Goal: Transaction & Acquisition: Purchase product/service

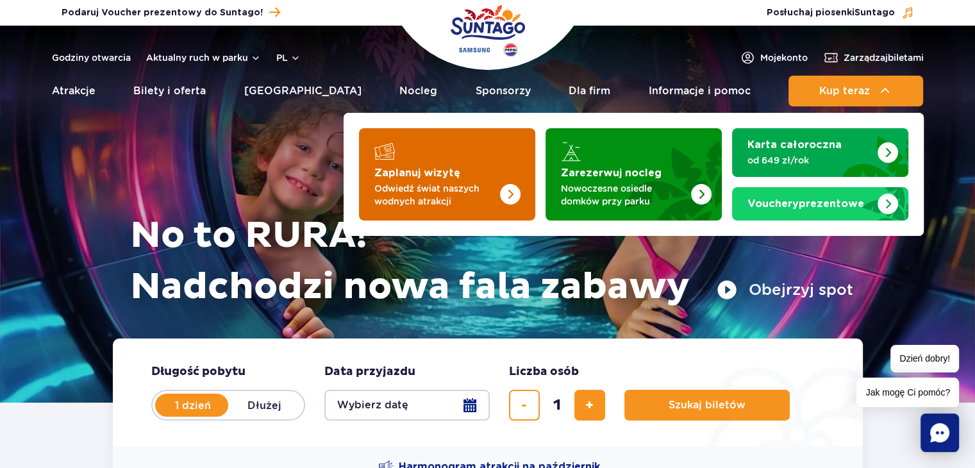
click at [459, 187] on p "Odwiedź świat naszych wodnych atrakcji" at bounding box center [436, 195] width 125 height 26
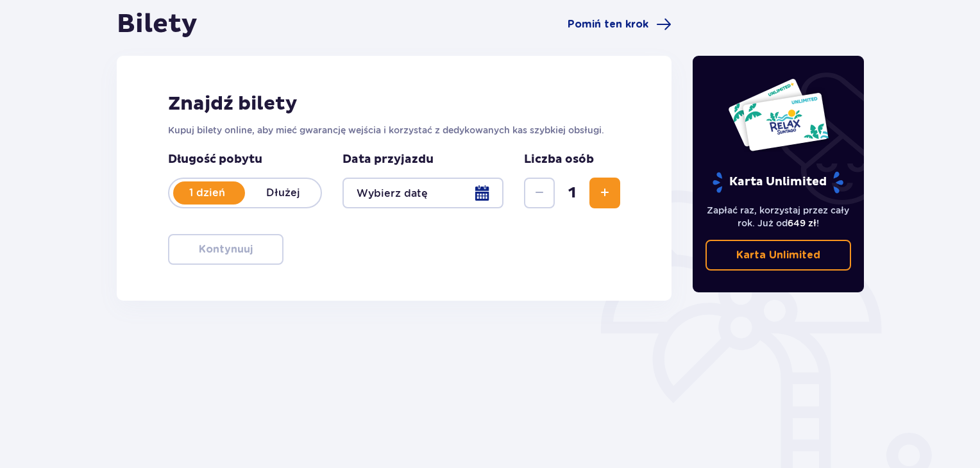
scroll to position [128, 0]
click at [480, 189] on div at bounding box center [422, 192] width 161 height 31
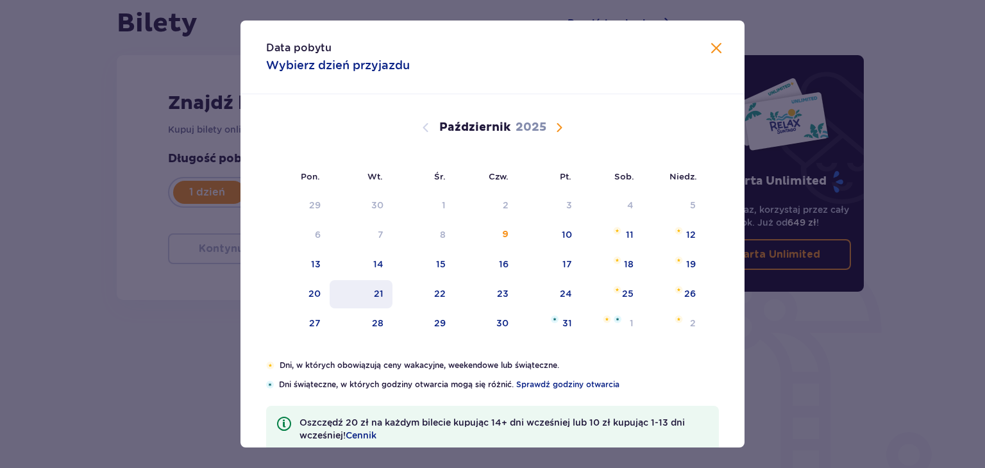
click at [384, 287] on div "21" at bounding box center [361, 294] width 63 height 28
type input "21.10.25"
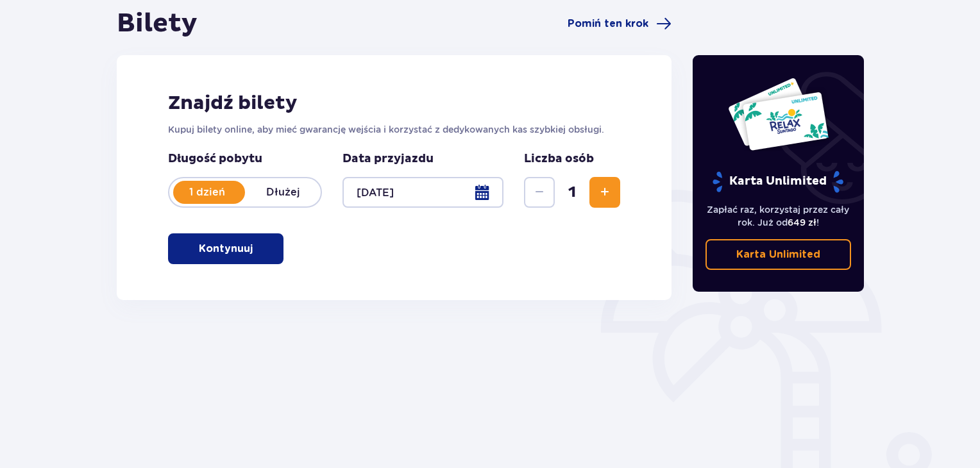
click at [600, 192] on span "Zwiększ" at bounding box center [604, 192] width 15 height 15
click at [227, 244] on p "Kontynuuj" at bounding box center [226, 249] width 54 height 14
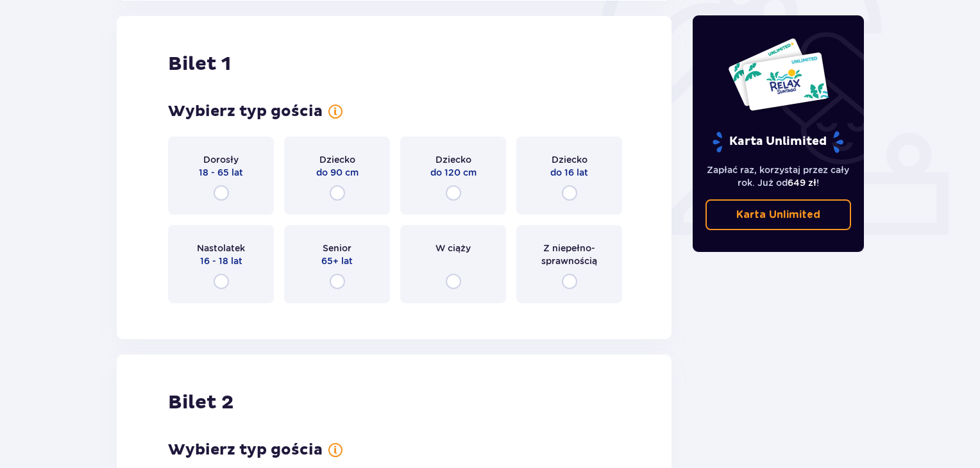
scroll to position [428, 0]
click at [220, 192] on input "radio" at bounding box center [220, 192] width 15 height 15
radio input "true"
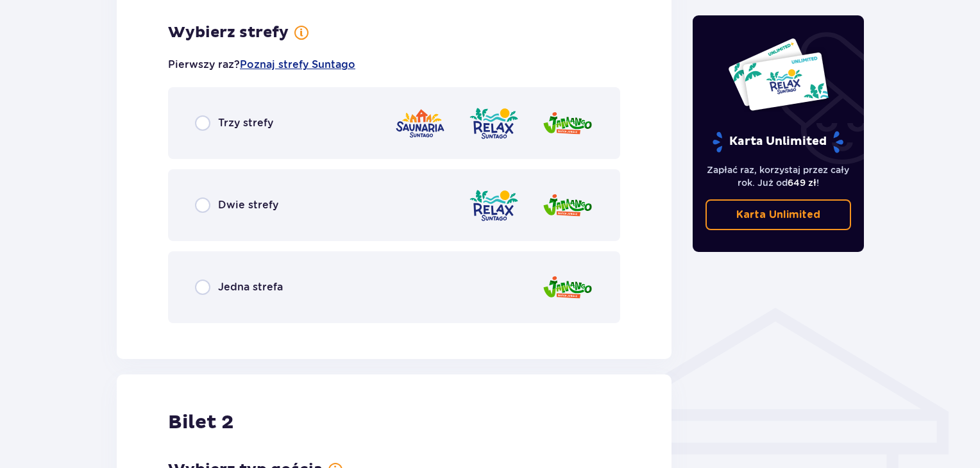
scroll to position [741, 0]
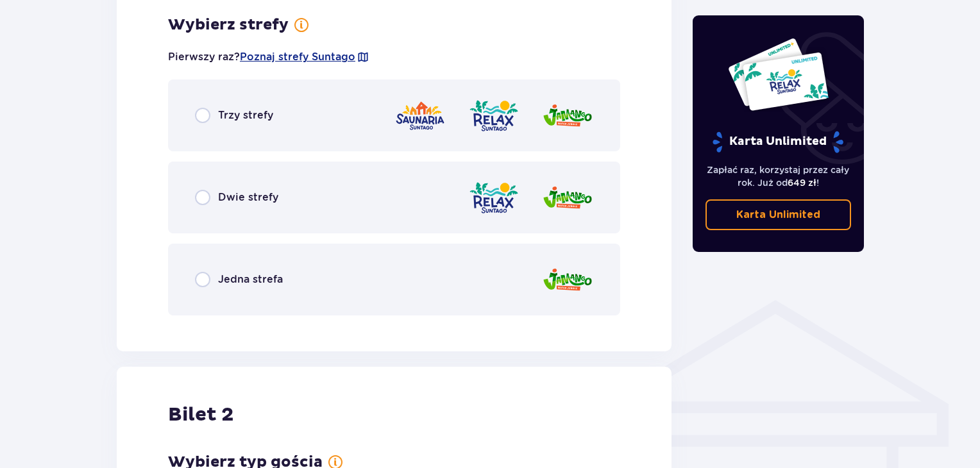
click at [205, 111] on input "radio" at bounding box center [202, 115] width 15 height 15
radio input "true"
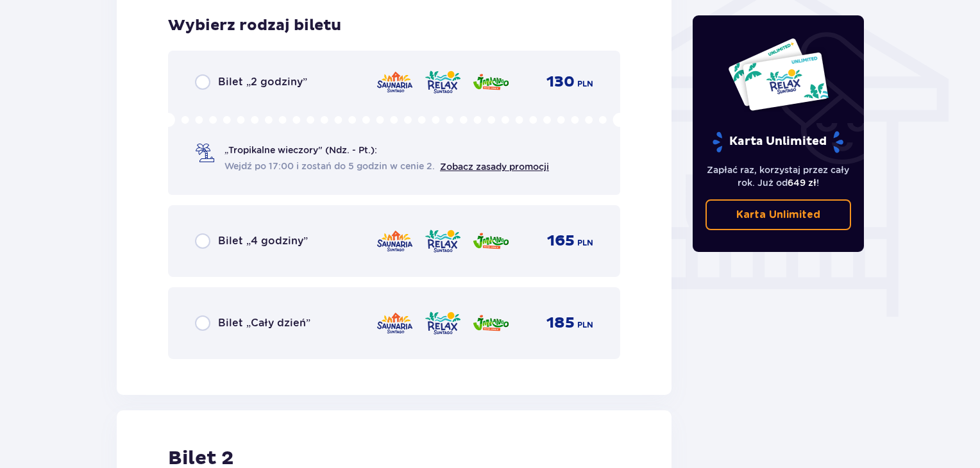
scroll to position [1067, 0]
click at [213, 316] on div "Bilet „Cały dzień”" at bounding box center [252, 322] width 115 height 15
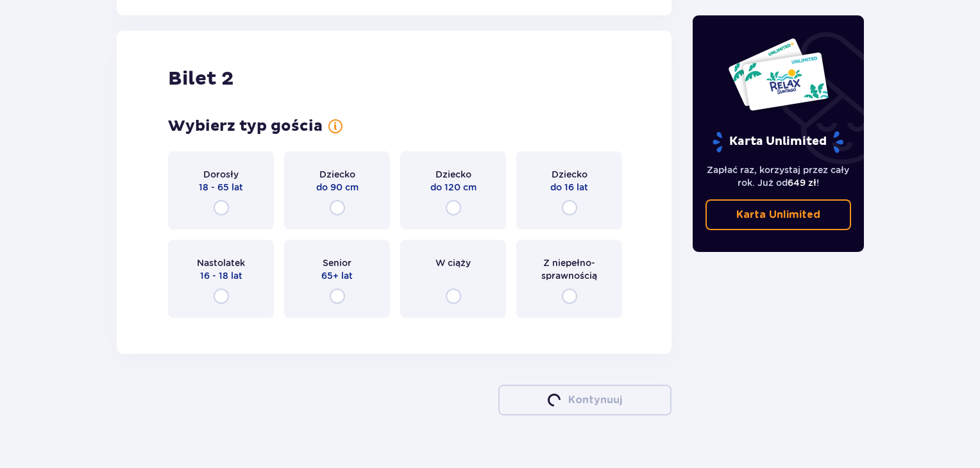
scroll to position [1460, 0]
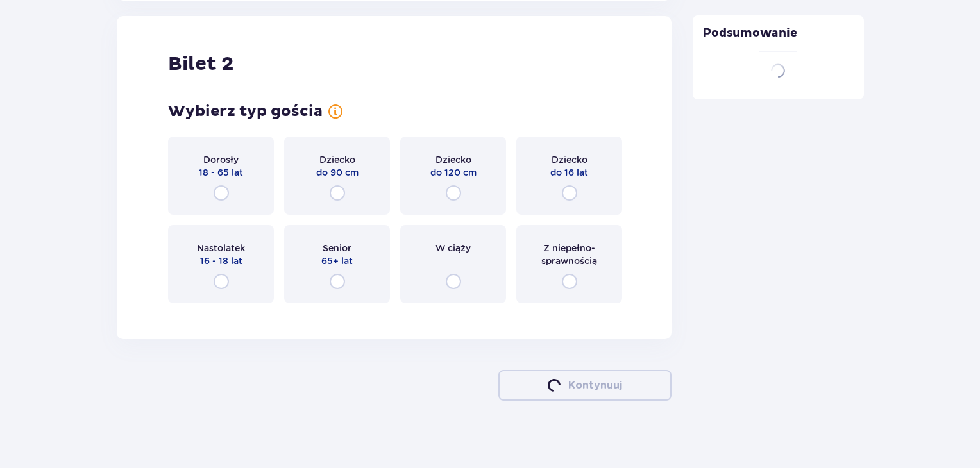
click at [220, 199] on input "radio" at bounding box center [220, 192] width 15 height 15
radio input "true"
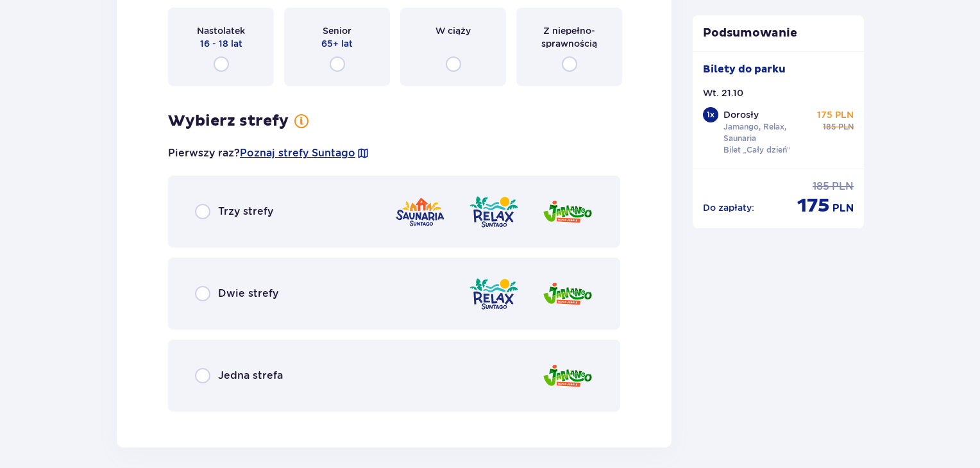
click at [223, 190] on div "Wybierz typ gościa dla biletu o numerze 2 Dorosły 18 - 65 lat Dziecko do 90 cm …" at bounding box center [394, 148] width 452 height 527
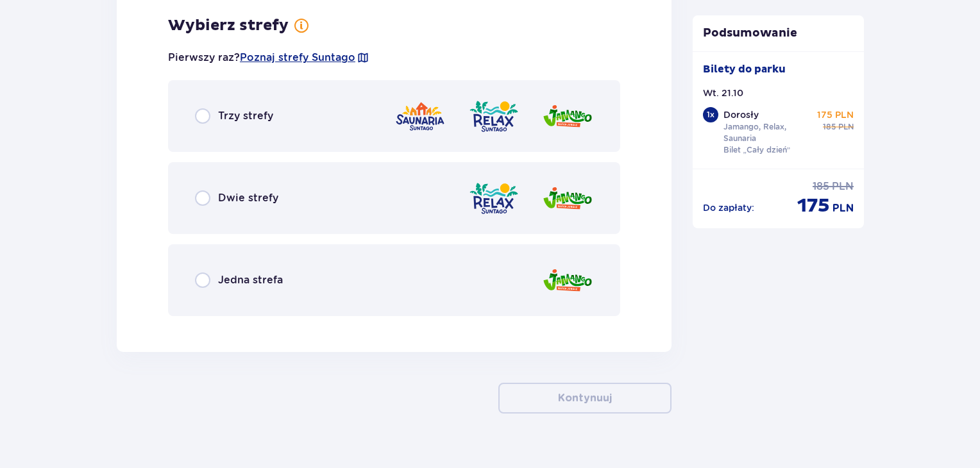
click at [212, 119] on div "Trzy strefy" at bounding box center [234, 115] width 78 height 15
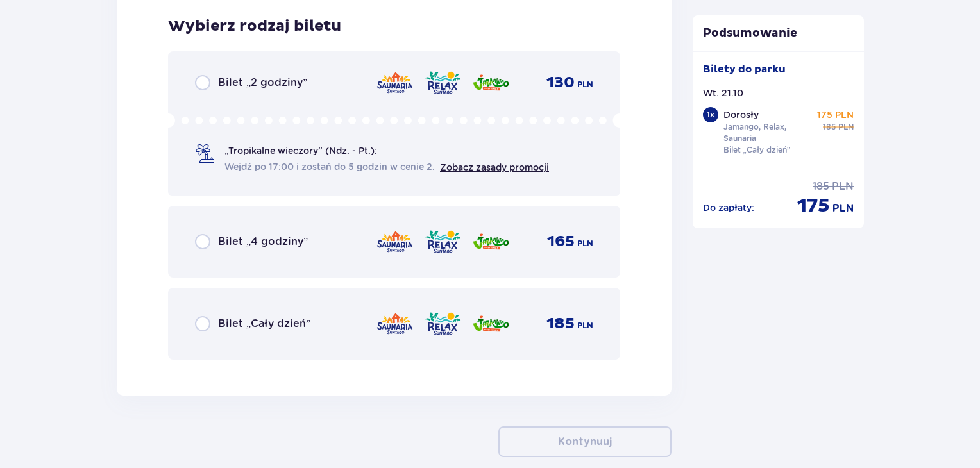
scroll to position [2099, 0]
click at [241, 320] on span "Bilet „Cały dzień”" at bounding box center [264, 323] width 92 height 14
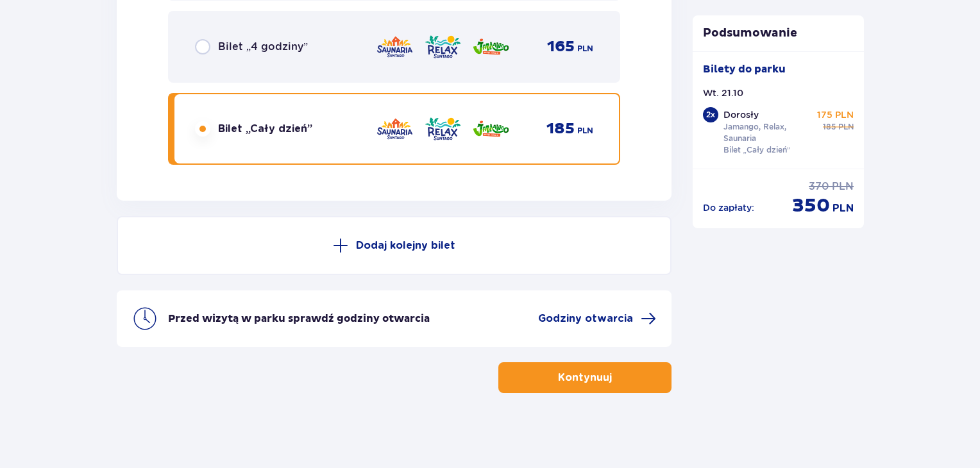
scroll to position [2294, 0]
click at [588, 372] on p "Kontynuuj" at bounding box center [585, 377] width 54 height 14
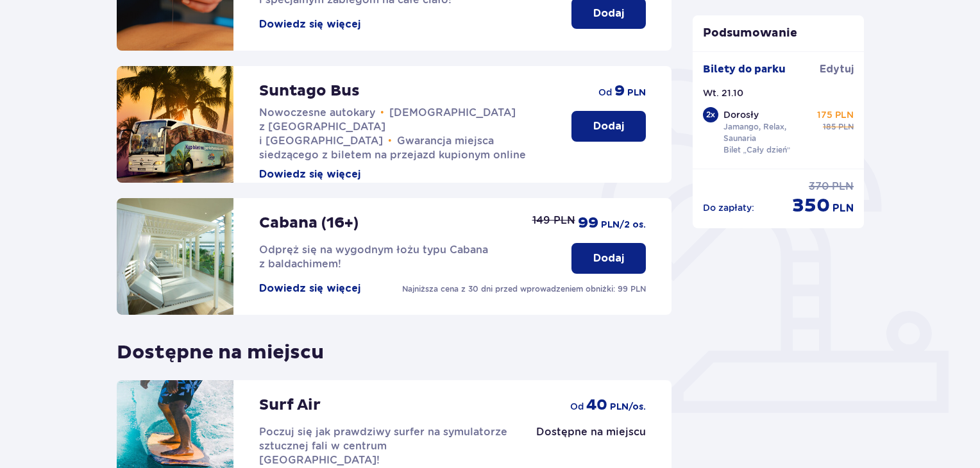
scroll to position [209, 0]
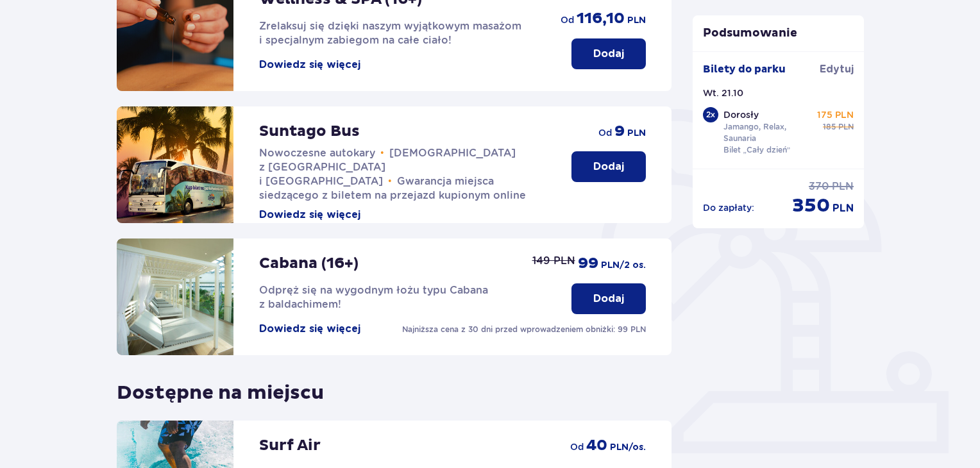
click at [610, 300] on p "Dodaj" at bounding box center [608, 299] width 31 height 14
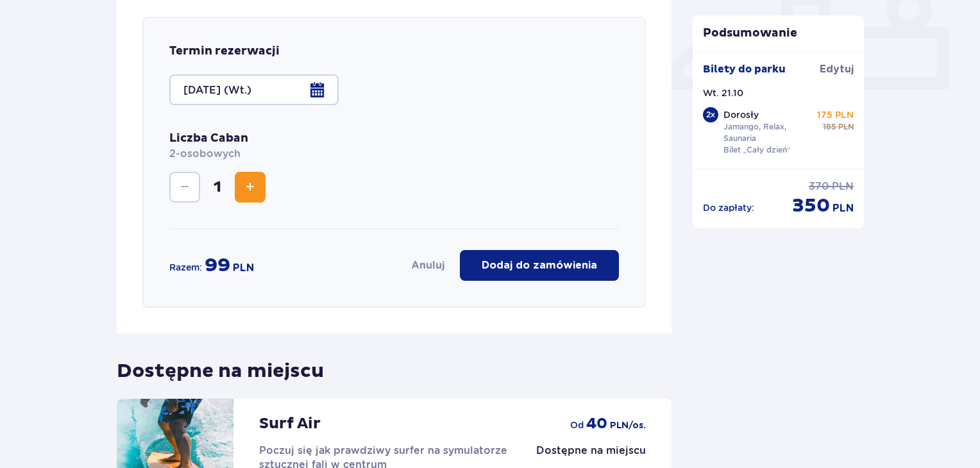
scroll to position [574, 0]
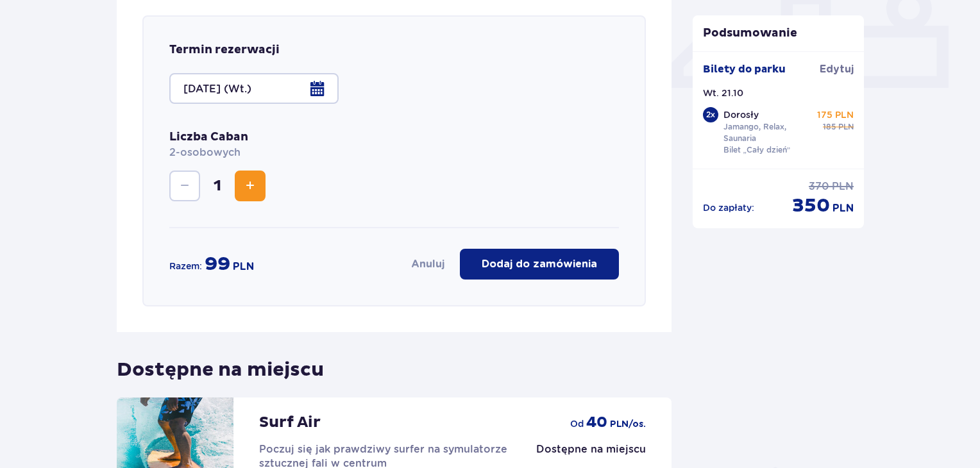
click at [540, 262] on p "Dodaj do zamówienia" at bounding box center [538, 264] width 115 height 14
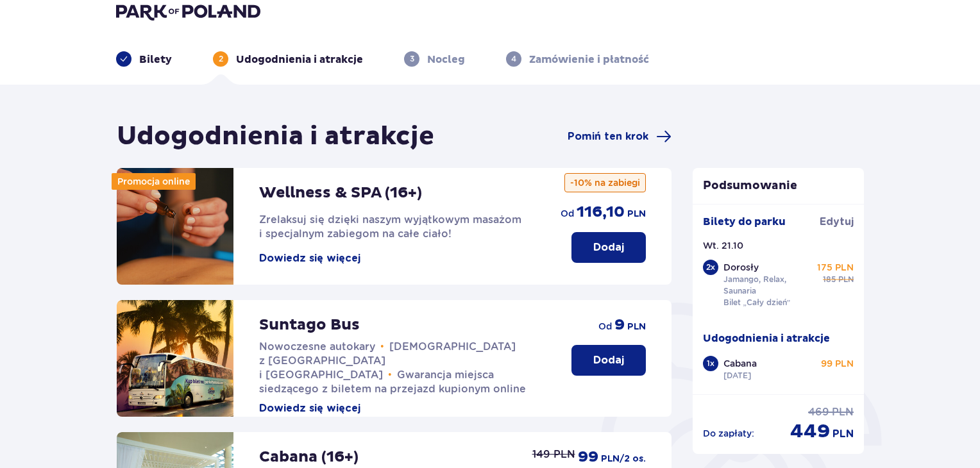
scroll to position [2, 0]
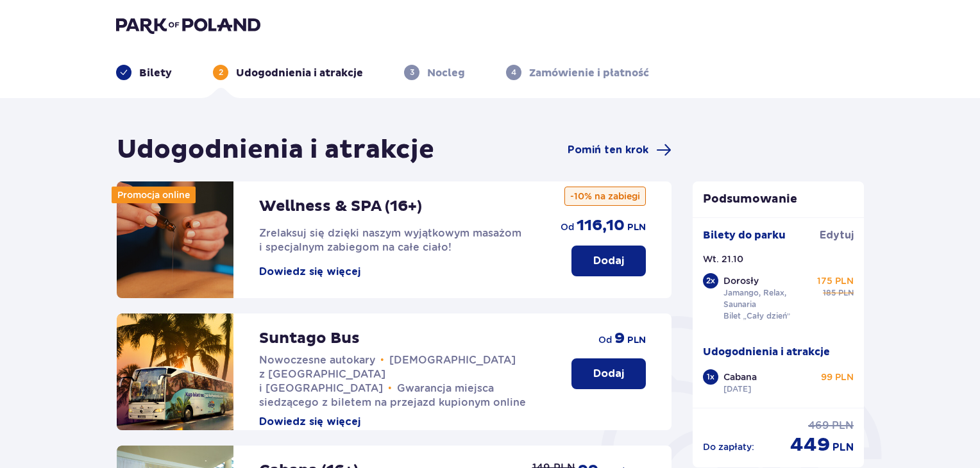
click at [630, 260] on button "Dodaj" at bounding box center [608, 261] width 74 height 31
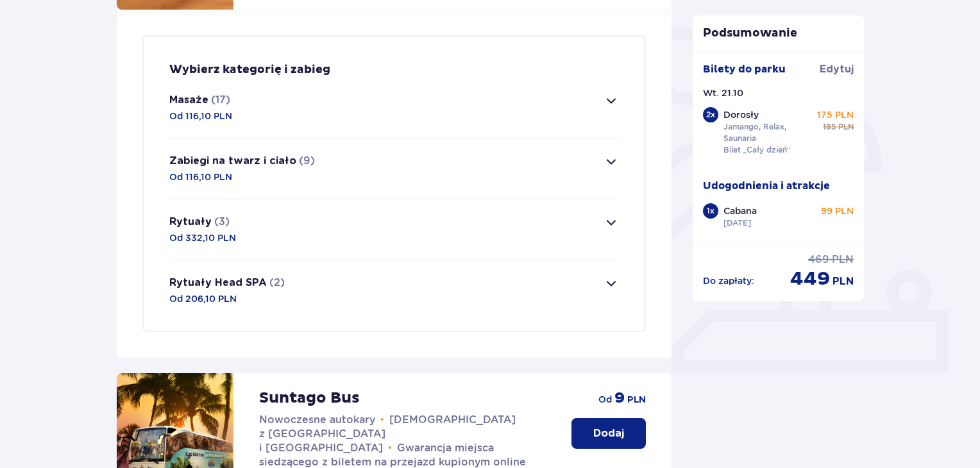
scroll to position [310, 0]
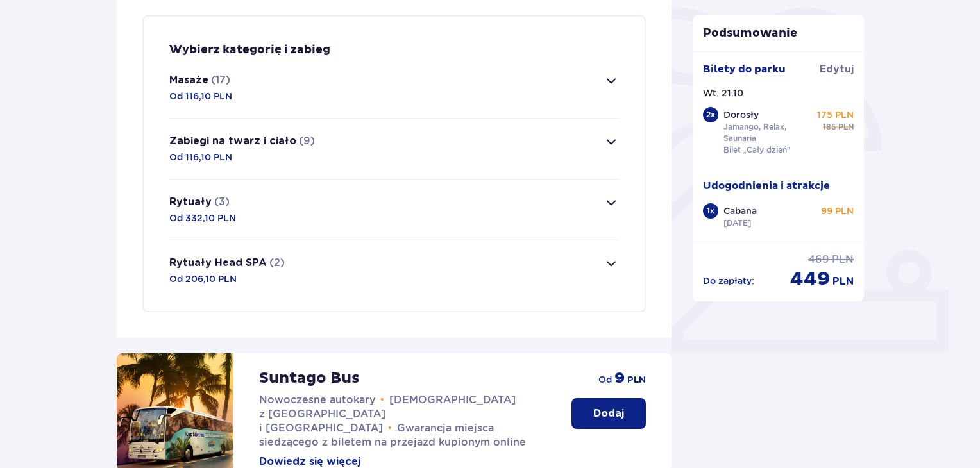
click at [437, 96] on button "Masaże (17) Od 116,10 PLN" at bounding box center [393, 88] width 449 height 60
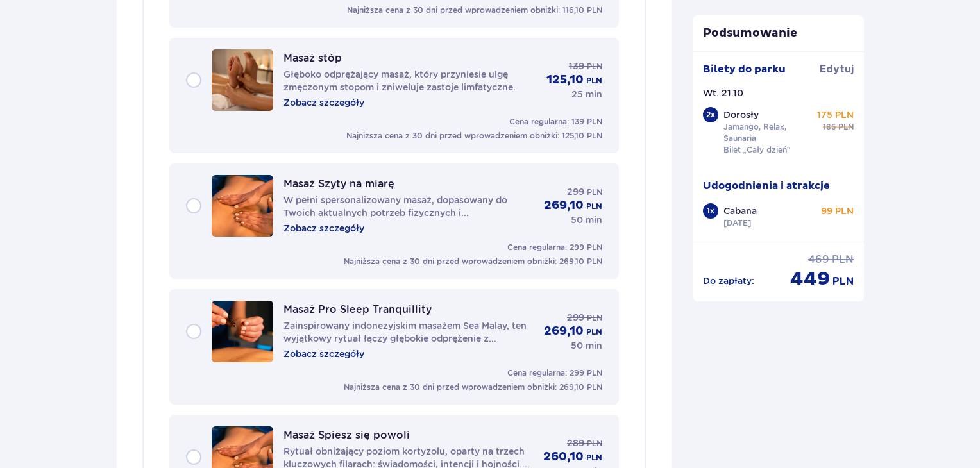
scroll to position [1906, 0]
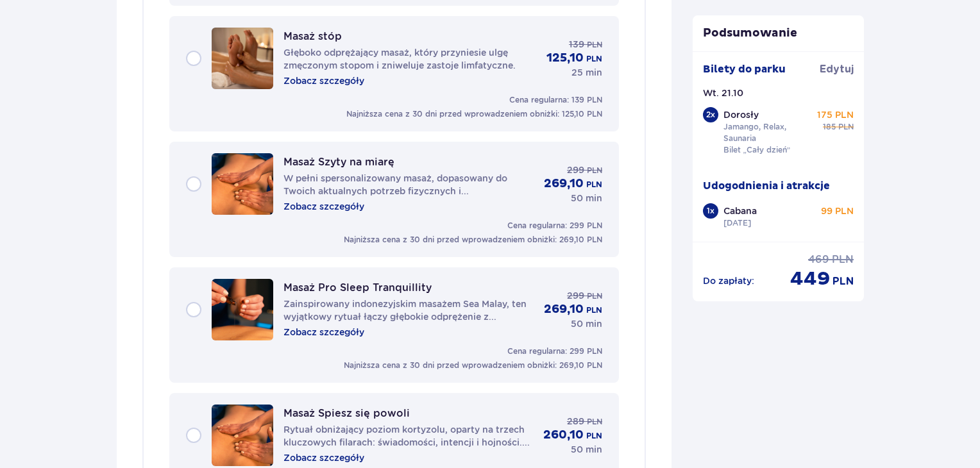
click at [354, 176] on p "W pełni spersonalizowany masaż, dopasowany do Twoich aktualnych potrzeb fizyczn…" at bounding box center [408, 185] width 250 height 26
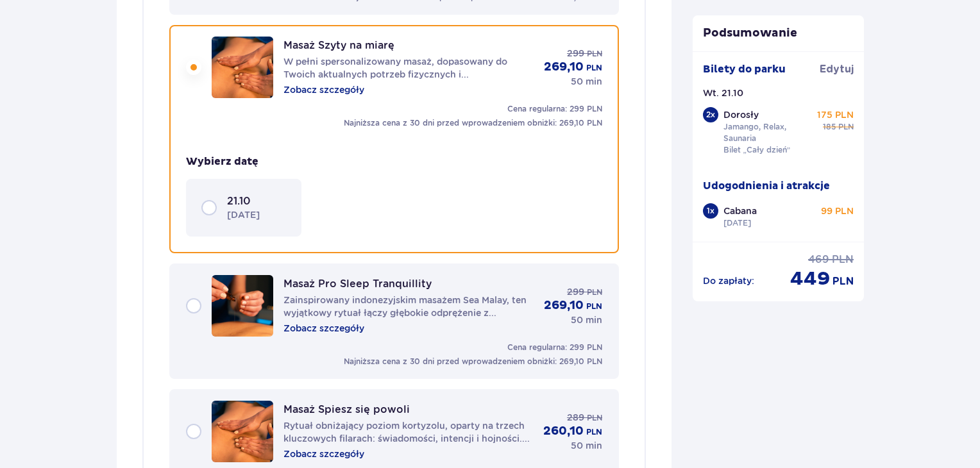
scroll to position [2025, 0]
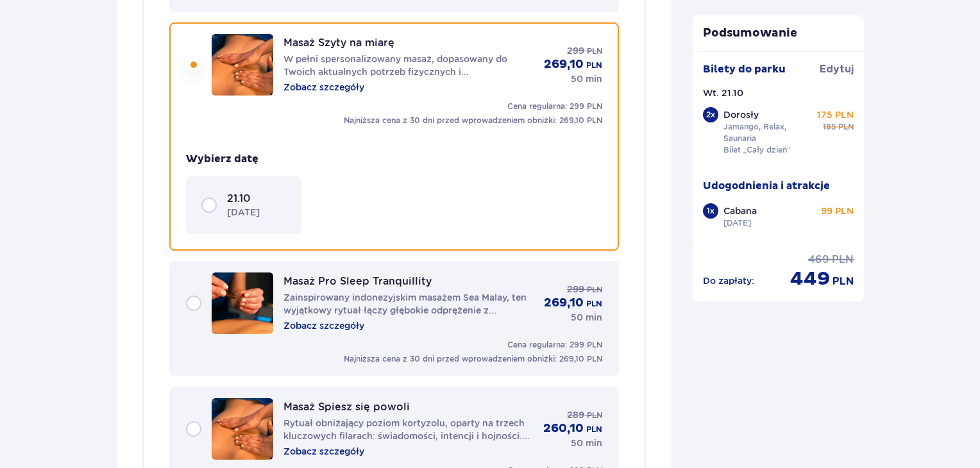
click at [207, 196] on div "21.10 wtorek" at bounding box center [243, 205] width 85 height 27
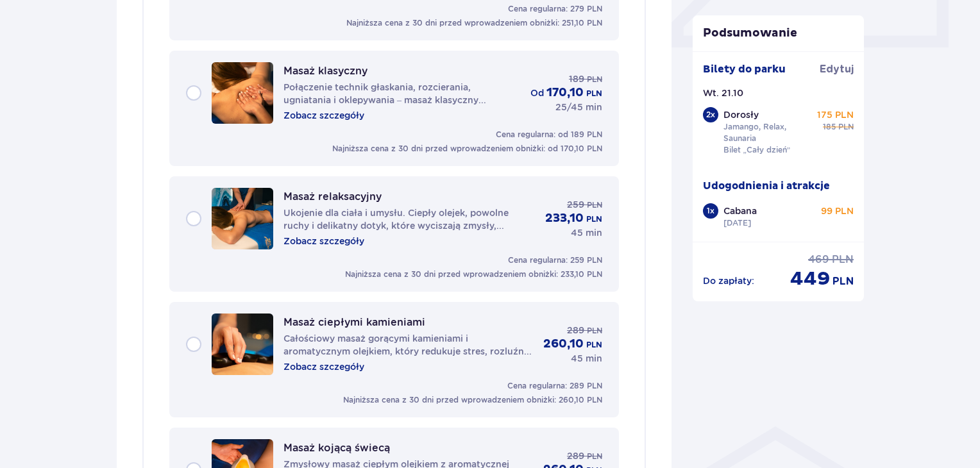
click at [381, 209] on p "Ukojenie dla ciała i umysłu. Ciepły olejek, powolne ruchy i delikatny dotyk, kt…" at bounding box center [408, 219] width 251 height 26
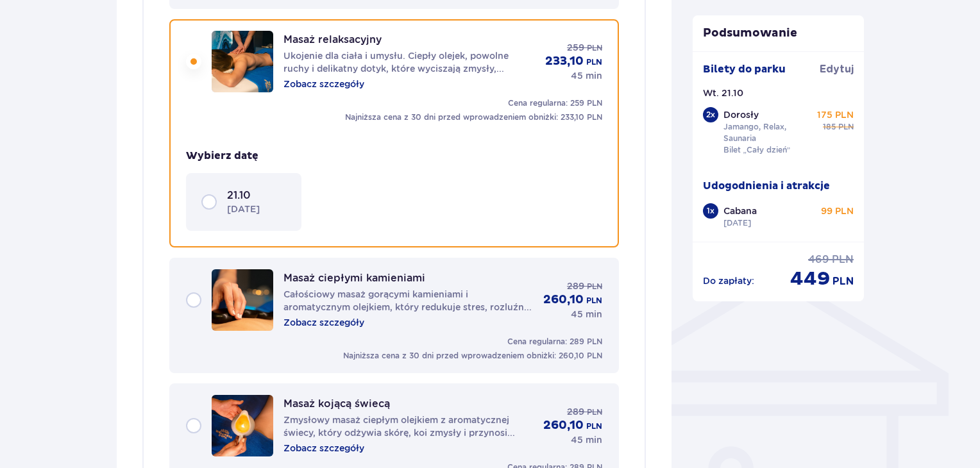
scroll to position [774, 0]
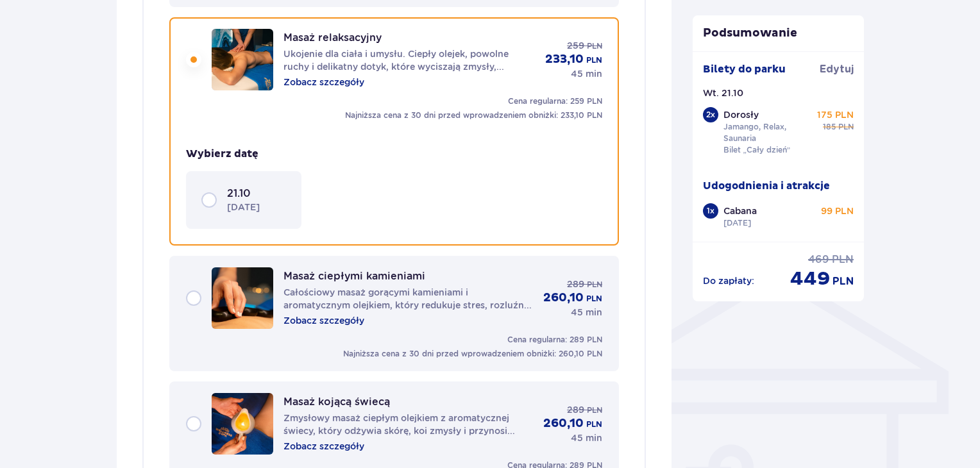
click at [208, 201] on div "21.10 wtorek" at bounding box center [243, 200] width 85 height 27
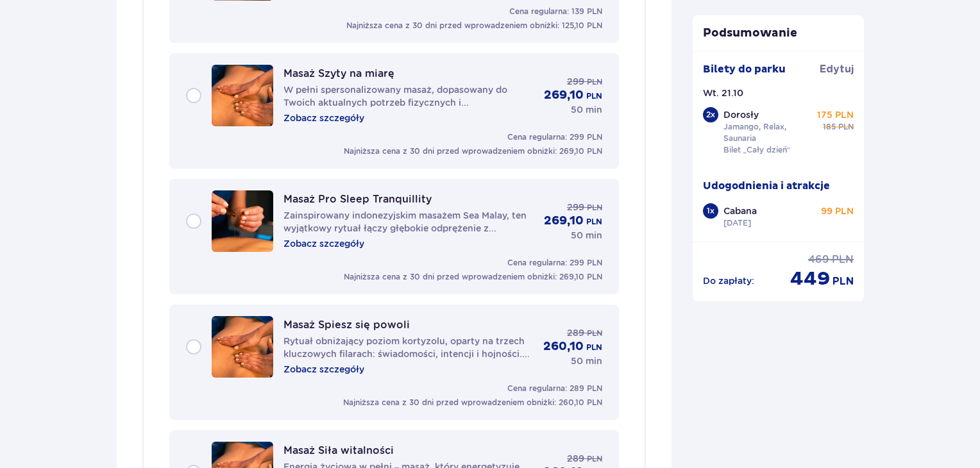
click at [360, 85] on p "W pełni spersonalizowany masaż, dopasowany do Twoich aktualnych potrzeb fizyczn…" at bounding box center [408, 96] width 250 height 26
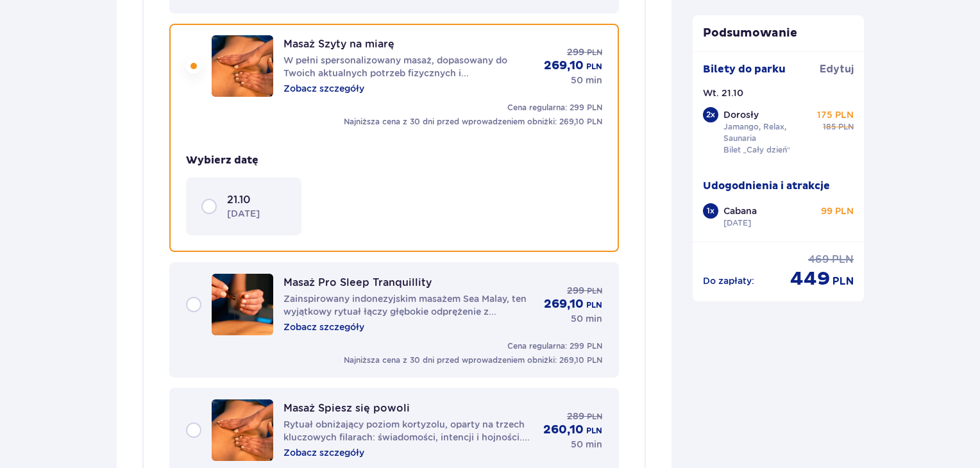
scroll to position [2025, 0]
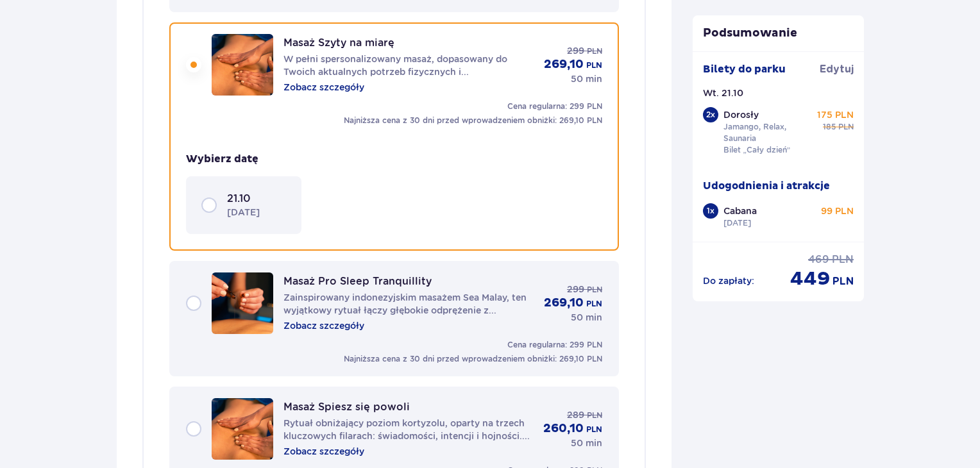
click at [206, 201] on div "21.10 wtorek" at bounding box center [243, 205] width 85 height 27
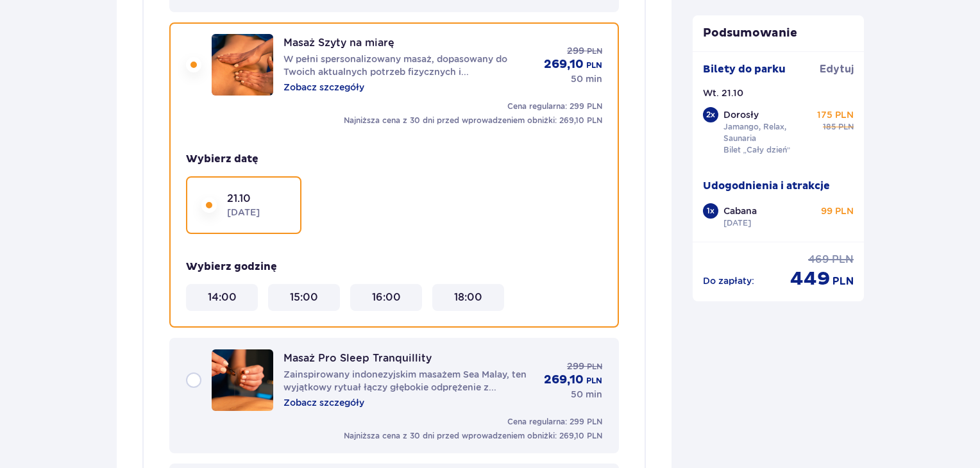
click at [221, 291] on 14\ "14:00" at bounding box center [222, 297] width 29 height 14
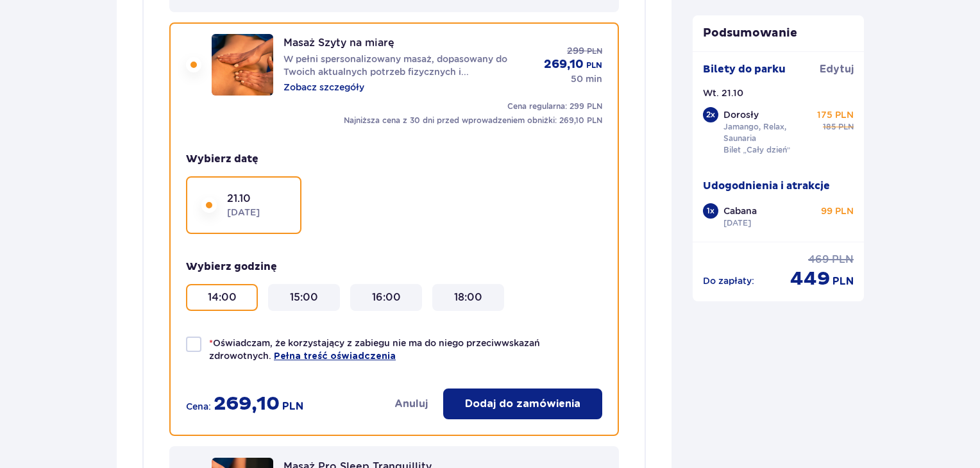
click at [193, 337] on div at bounding box center [193, 344] width 15 height 15
checkbox input "true"
click at [542, 397] on p "Dodaj do zamówienia" at bounding box center [522, 404] width 115 height 14
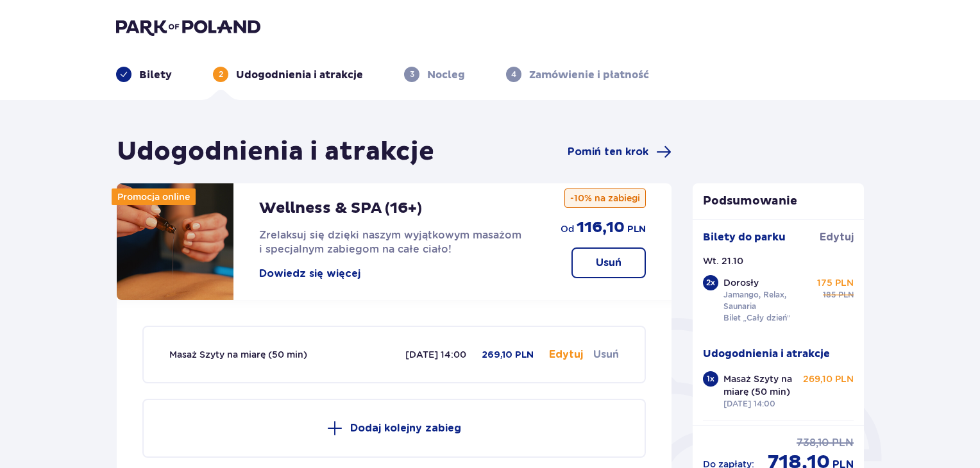
scroll to position [41, 0]
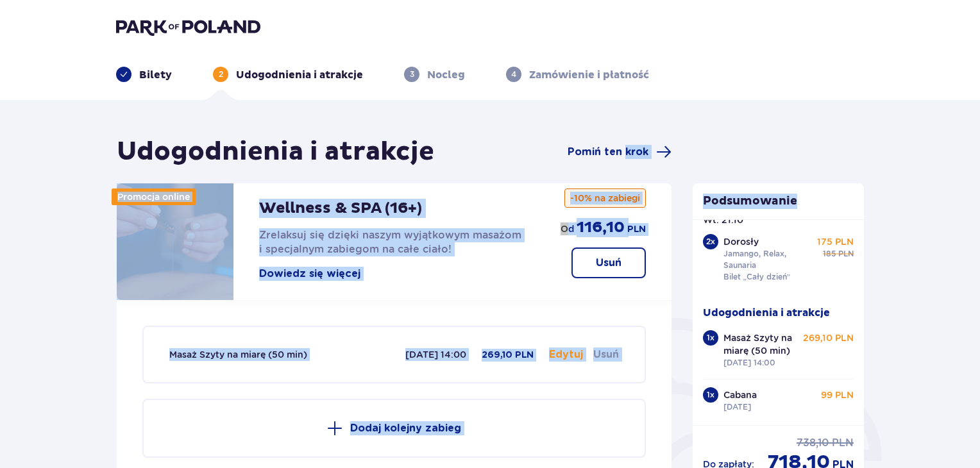
drag, startPoint x: 623, startPoint y: 153, endPoint x: 950, endPoint y: 180, distance: 328.1
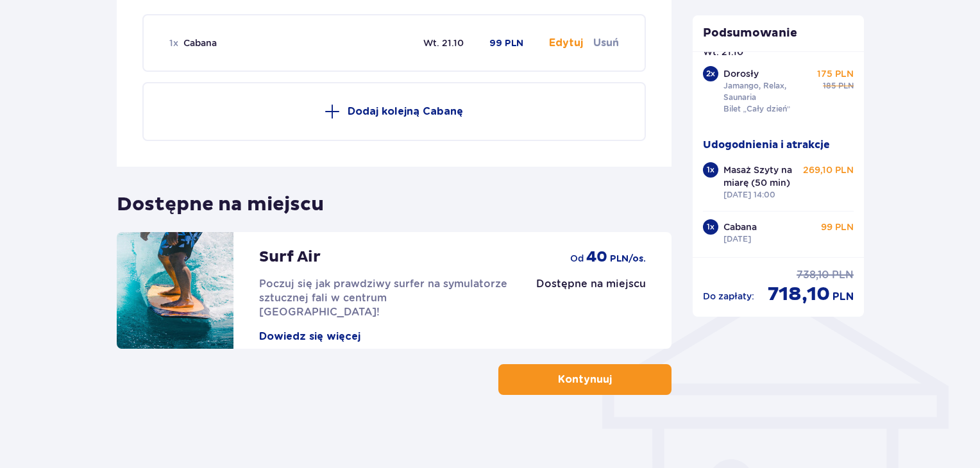
scroll to position [761, 0]
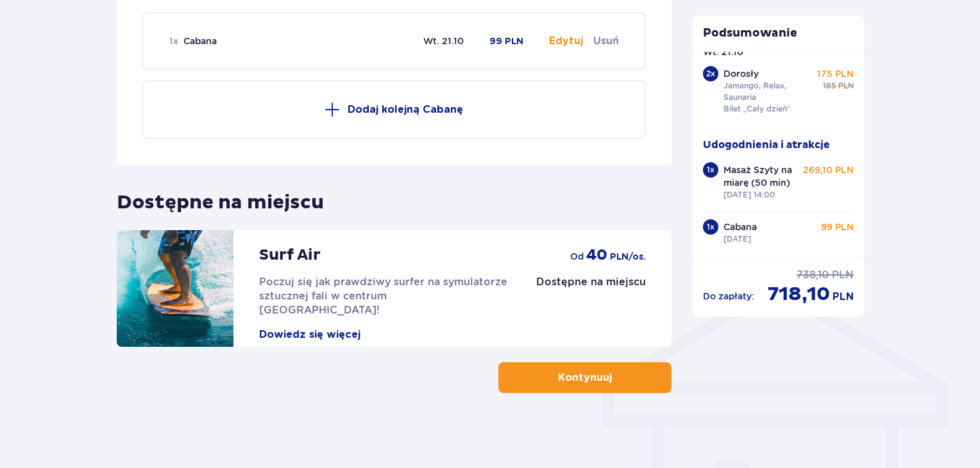
click at [617, 376] on span "button" at bounding box center [614, 377] width 15 height 15
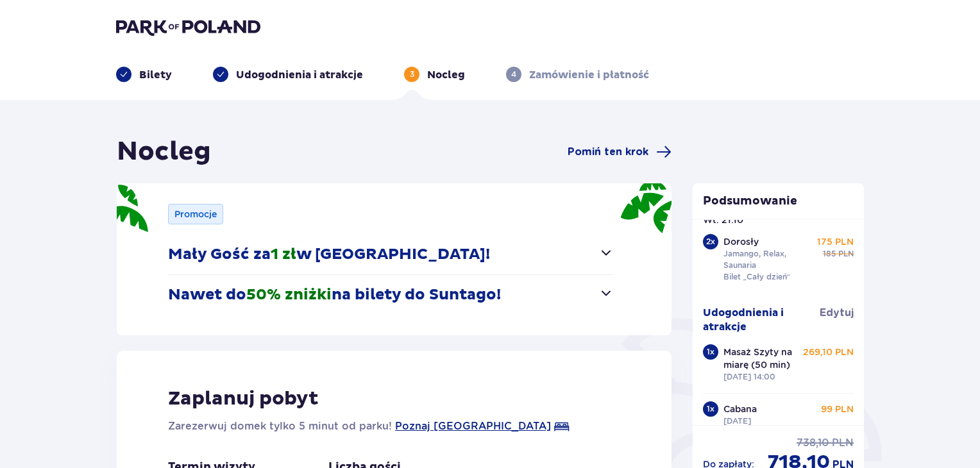
click at [608, 252] on span "button" at bounding box center [605, 252] width 15 height 15
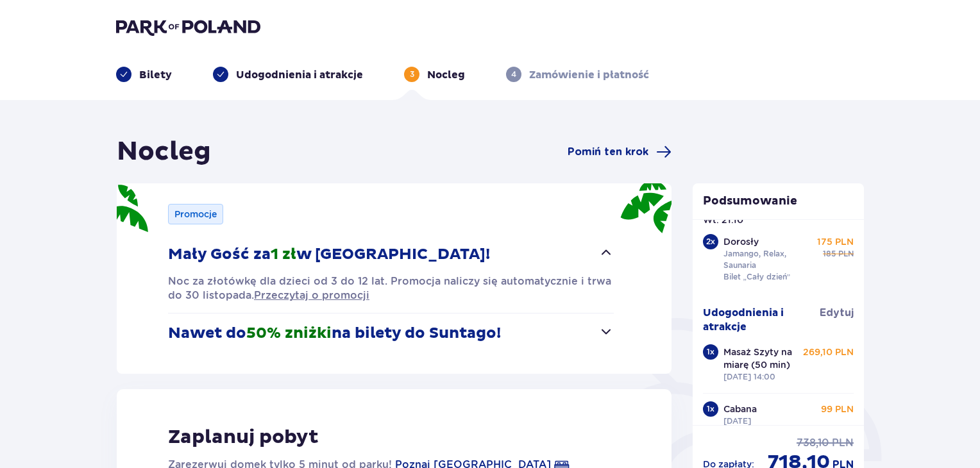
click at [607, 252] on span "button" at bounding box center [605, 252] width 15 height 15
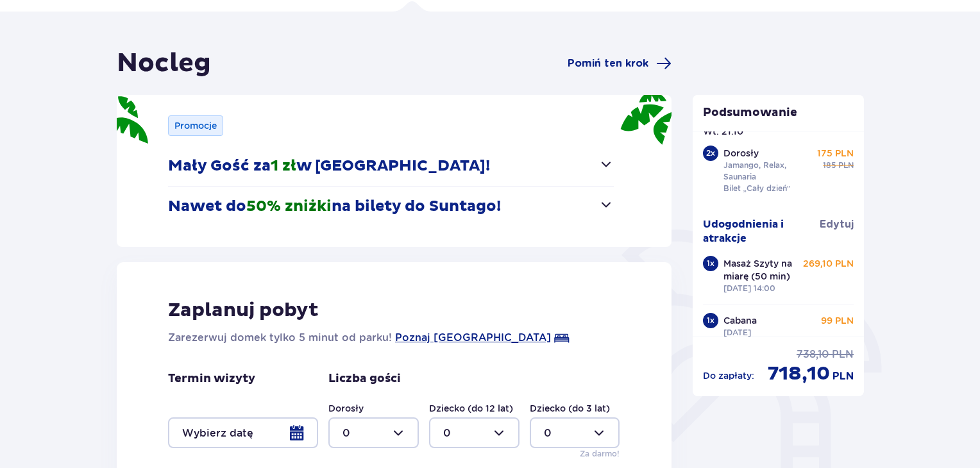
scroll to position [128, 0]
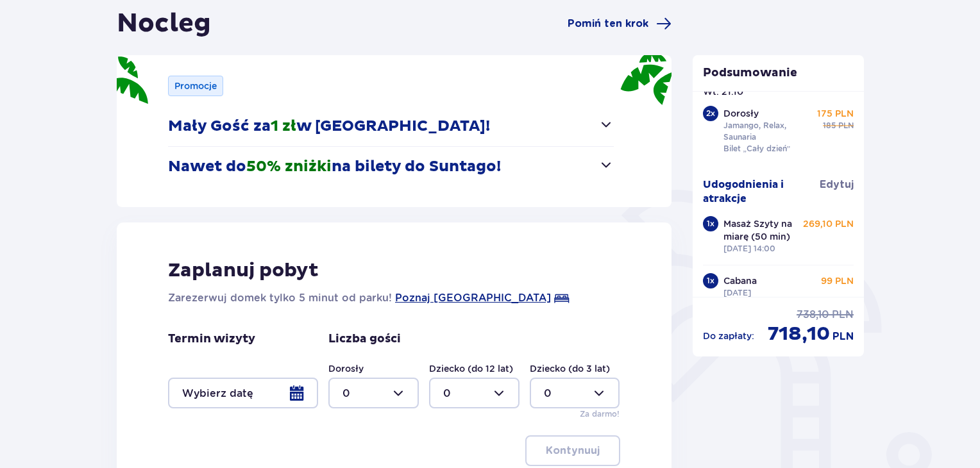
click at [603, 169] on span "button" at bounding box center [605, 164] width 15 height 15
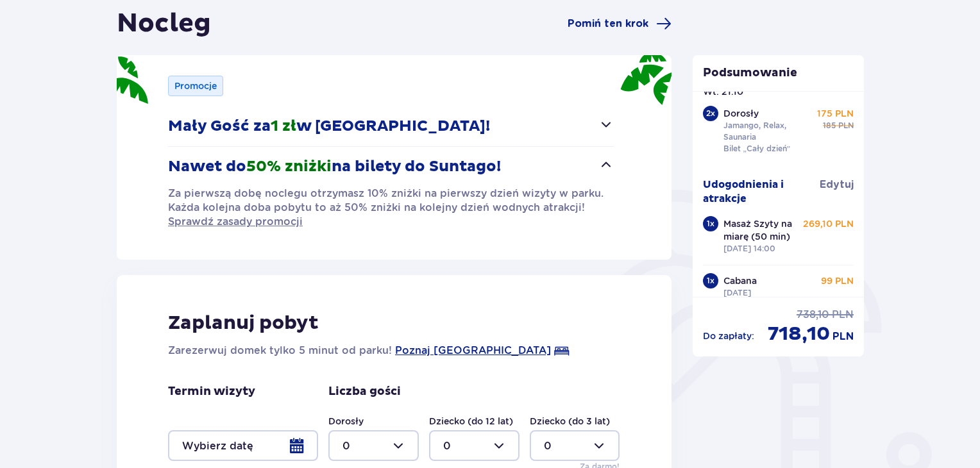
click at [603, 169] on span "button" at bounding box center [605, 164] width 15 height 15
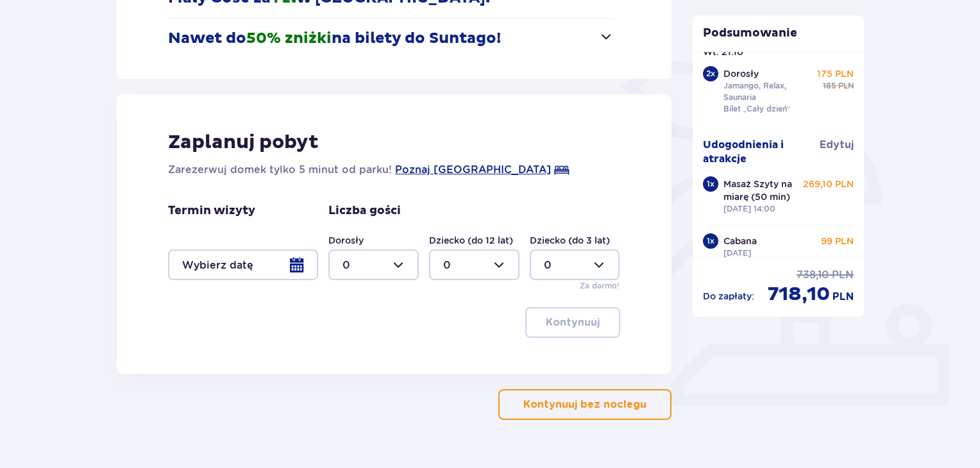
scroll to position [285, 0]
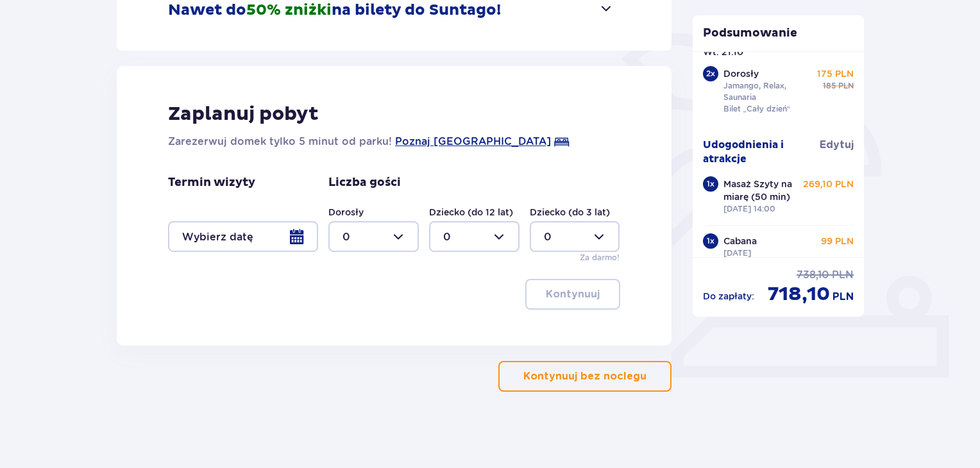
click at [564, 380] on p "Kontynuuj bez noclegu" at bounding box center [584, 376] width 123 height 14
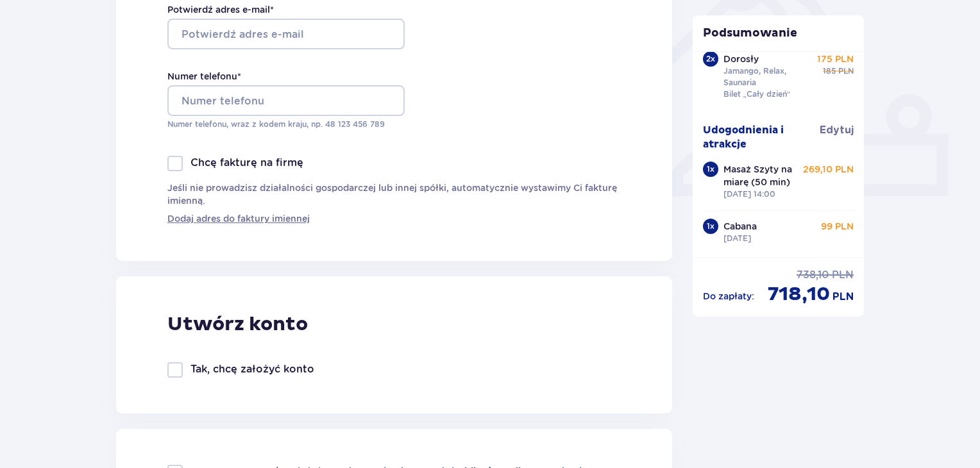
scroll to position [256, 0]
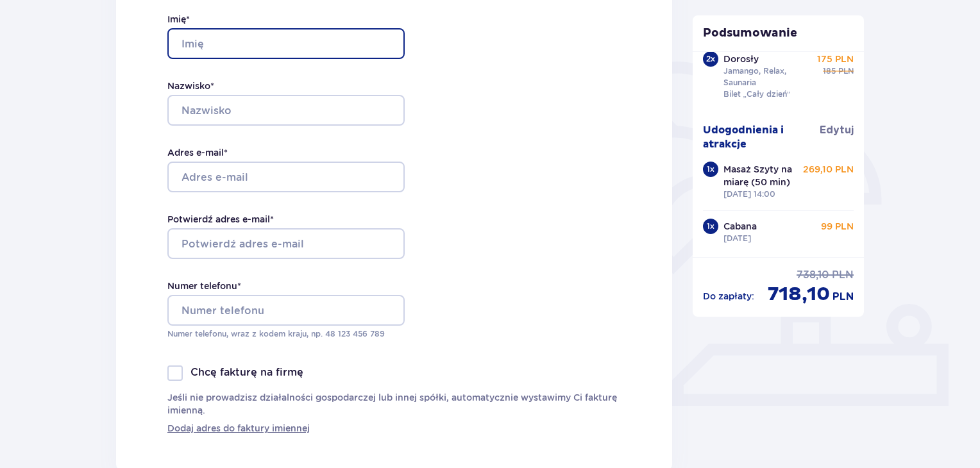
click at [292, 42] on input "Imię *" at bounding box center [285, 43] width 237 height 31
type input "Monika"
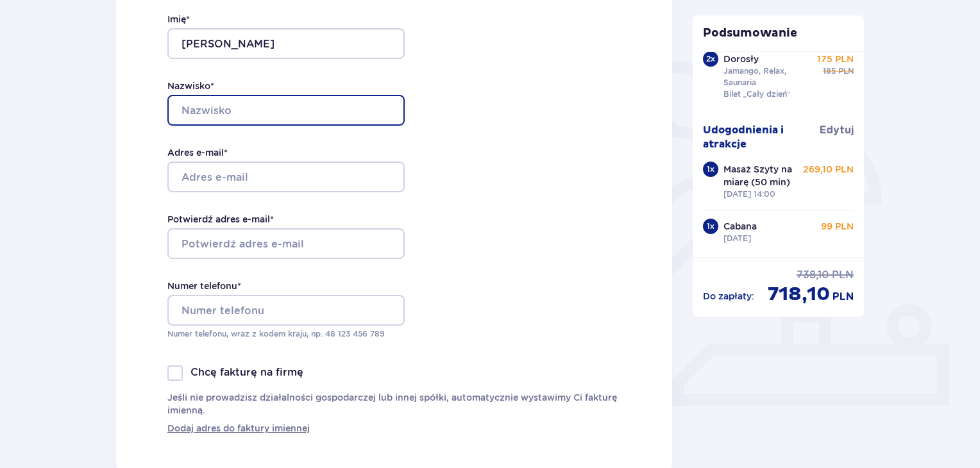
click at [280, 111] on input "Nazwisko *" at bounding box center [285, 110] width 237 height 31
type input "Wójcik"
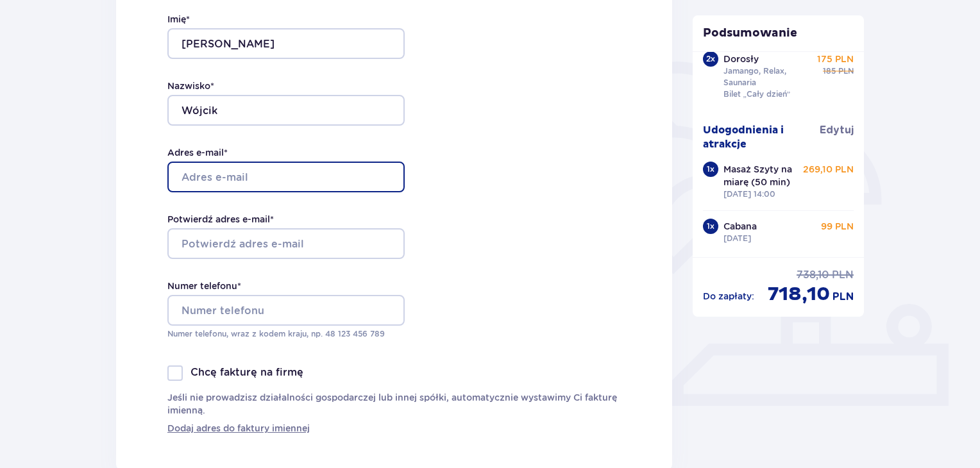
click at [246, 176] on input "Adres e-mail *" at bounding box center [285, 177] width 237 height 31
type input "[EMAIL_ADDRESS][DOMAIN_NAME]"
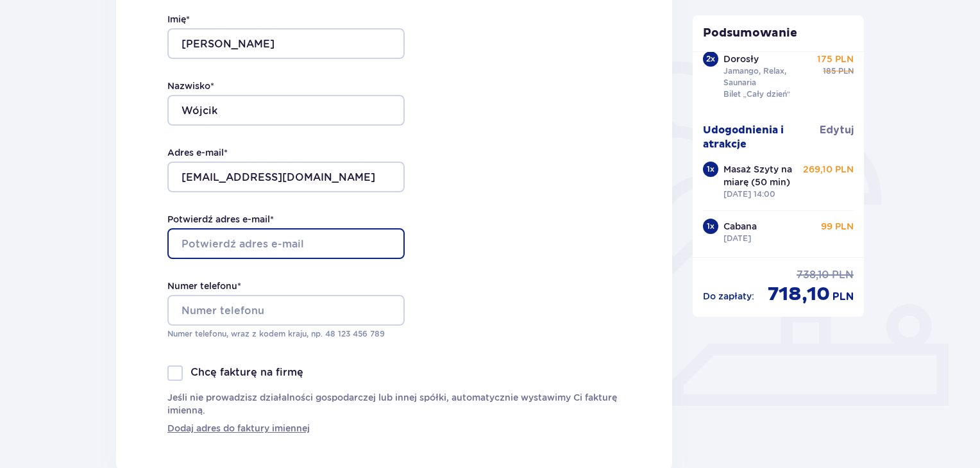
click at [236, 247] on input "Potwierdź adres e-mail *" at bounding box center [285, 243] width 237 height 31
type input "Seismica@gmail.com"
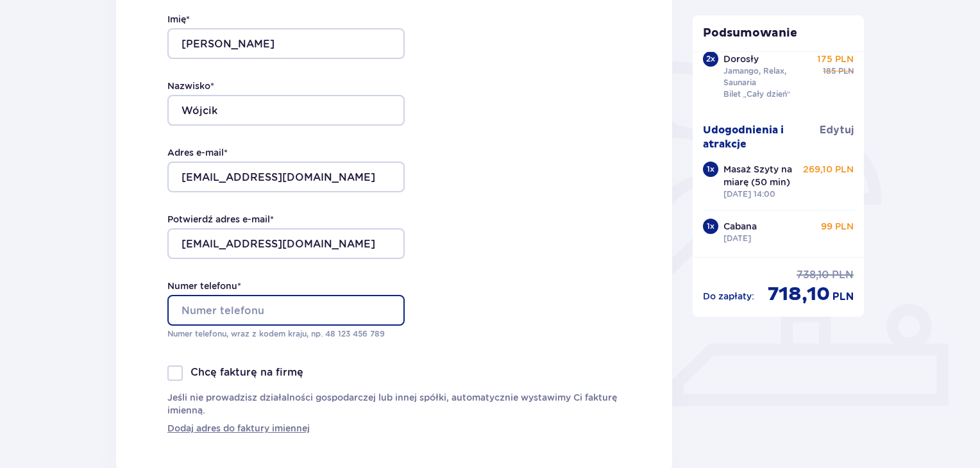
click at [230, 307] on input "Numer telefonu *" at bounding box center [285, 310] width 237 height 31
type input "505975569"
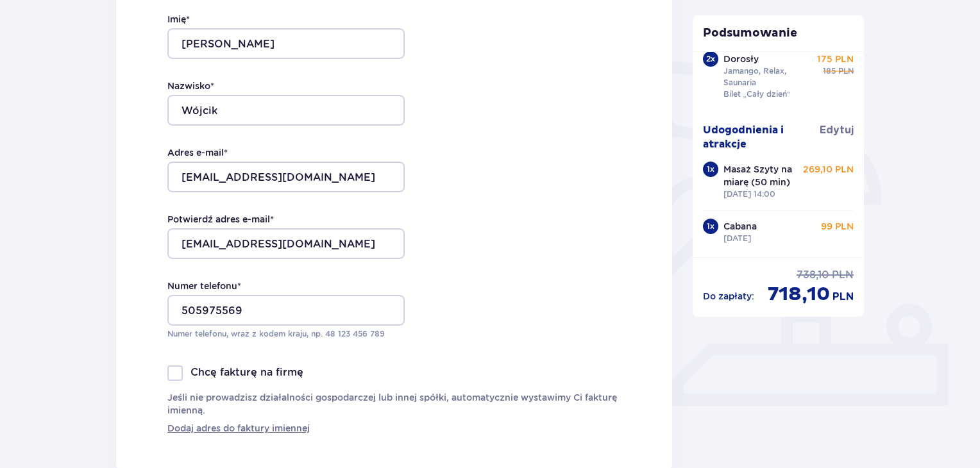
click at [140, 330] on div "Dane kontaktowe Imię * Monika Nazwisko * Wójcik Adres e-mail * seismica@gmail.c…" at bounding box center [394, 199] width 556 height 544
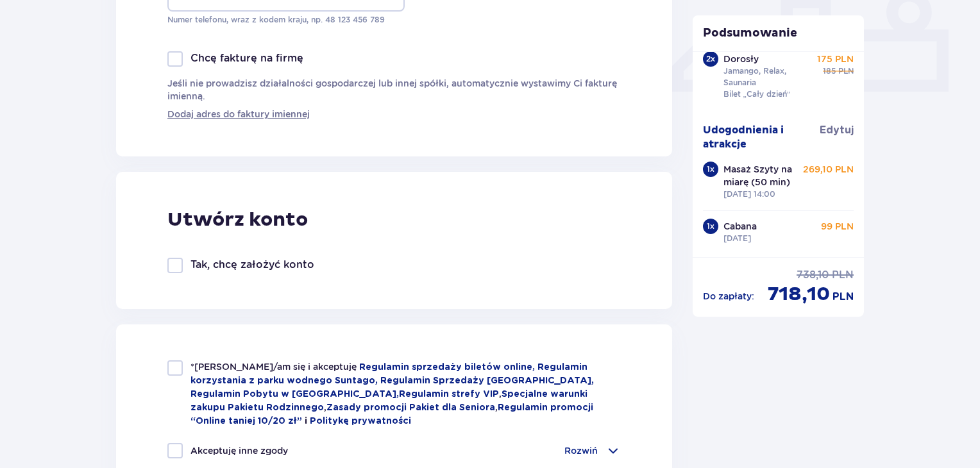
scroll to position [577, 0]
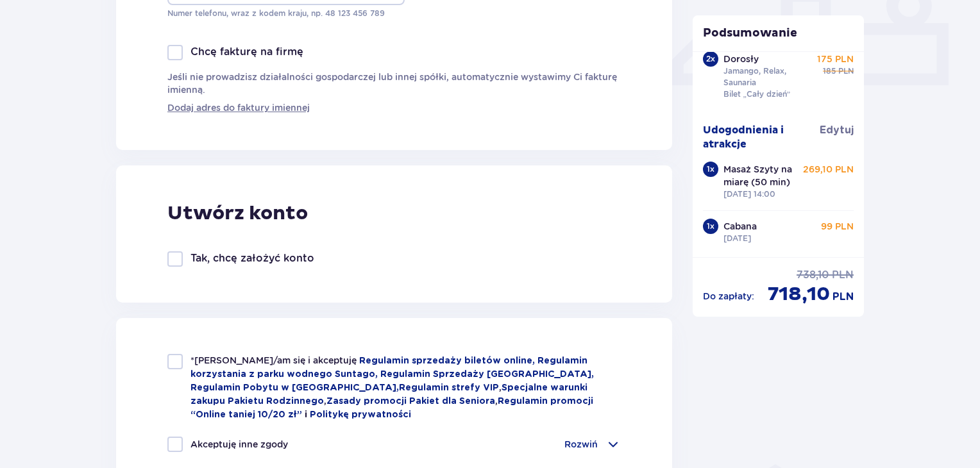
click at [177, 262] on div at bounding box center [174, 258] width 15 height 15
checkbox input "true"
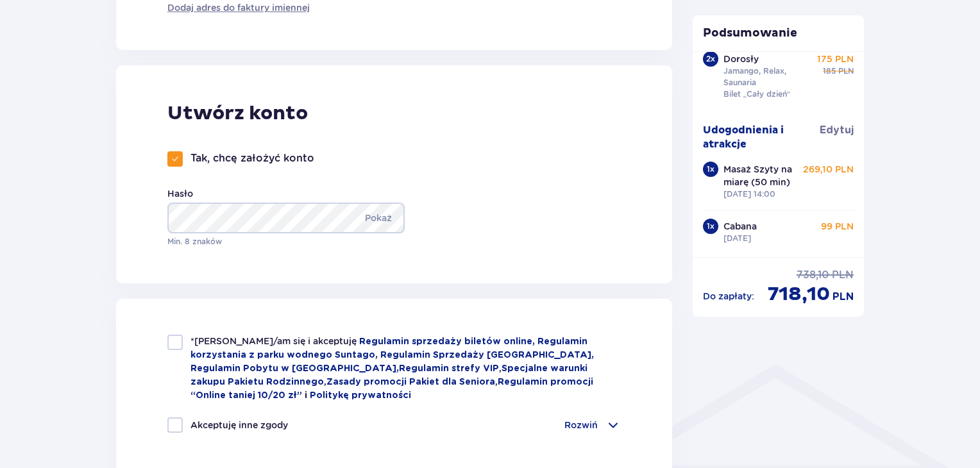
scroll to position [705, 0]
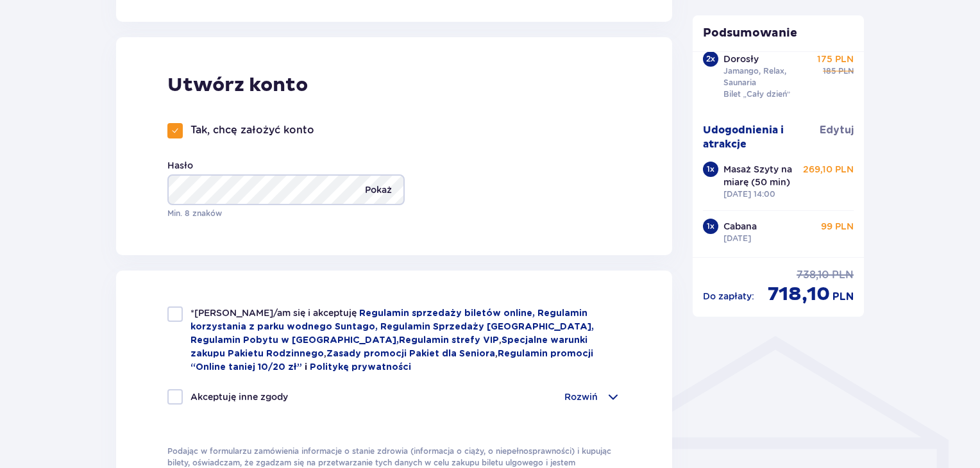
click at [382, 187] on p "Pokaż" at bounding box center [378, 189] width 27 height 31
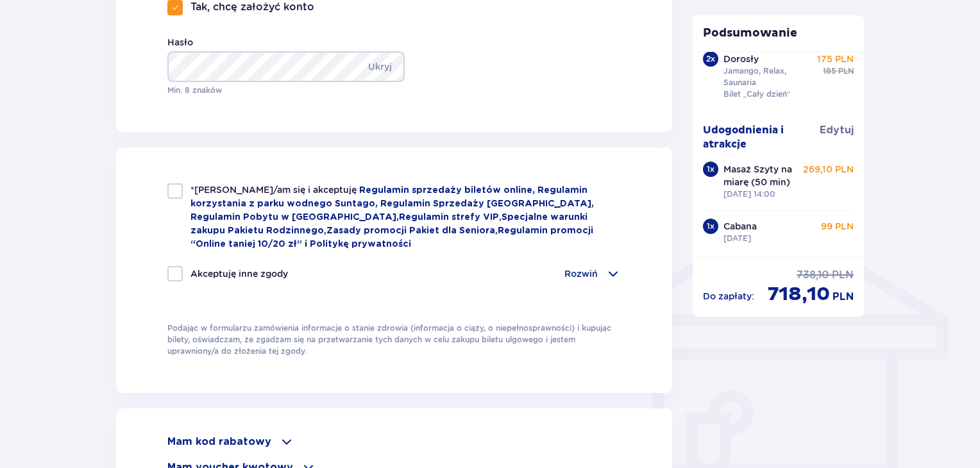
scroll to position [833, 0]
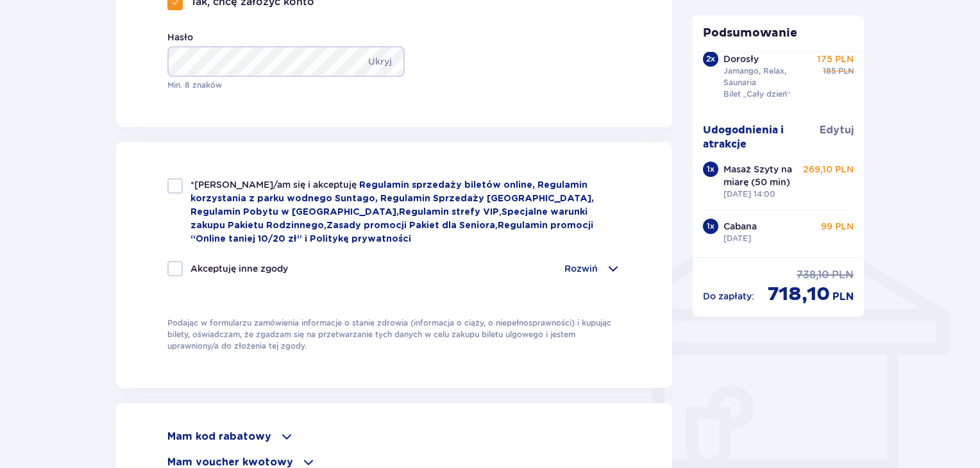
click at [174, 189] on div at bounding box center [174, 185] width 15 height 15
checkbox input "true"
click at [173, 265] on div at bounding box center [174, 268] width 15 height 15
checkbox input "true"
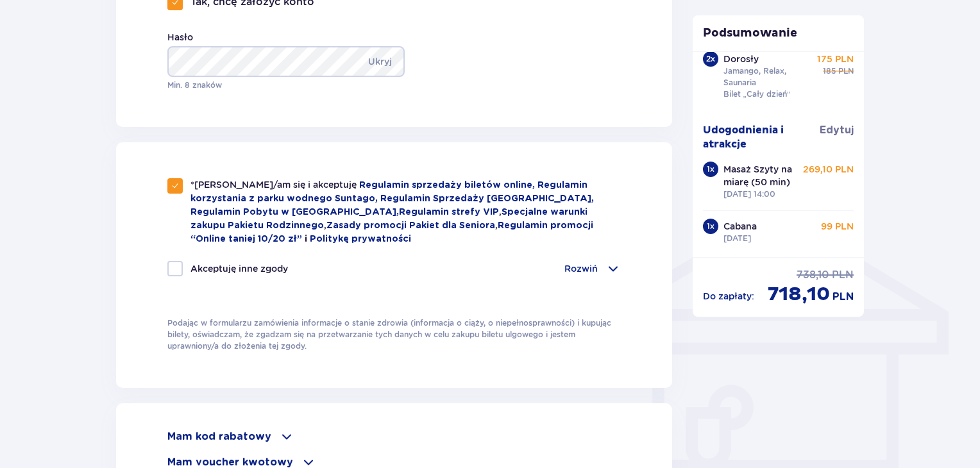
checkbox input "true"
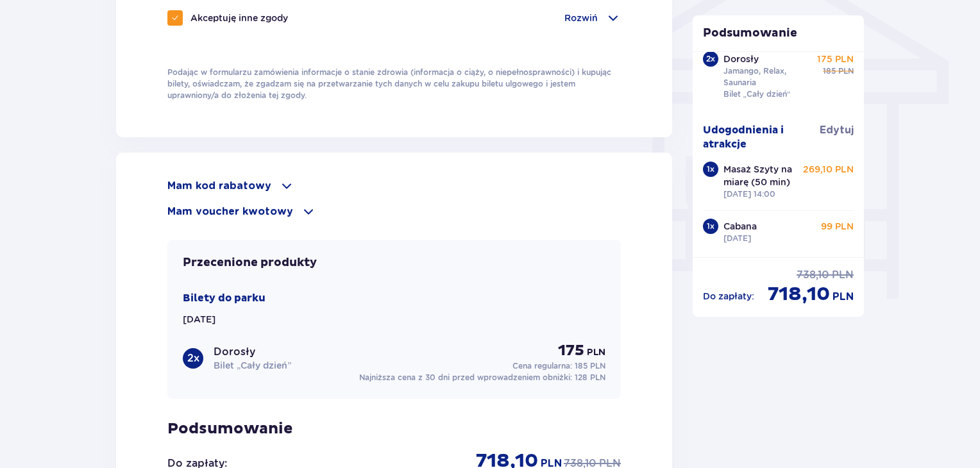
scroll to position [1090, 0]
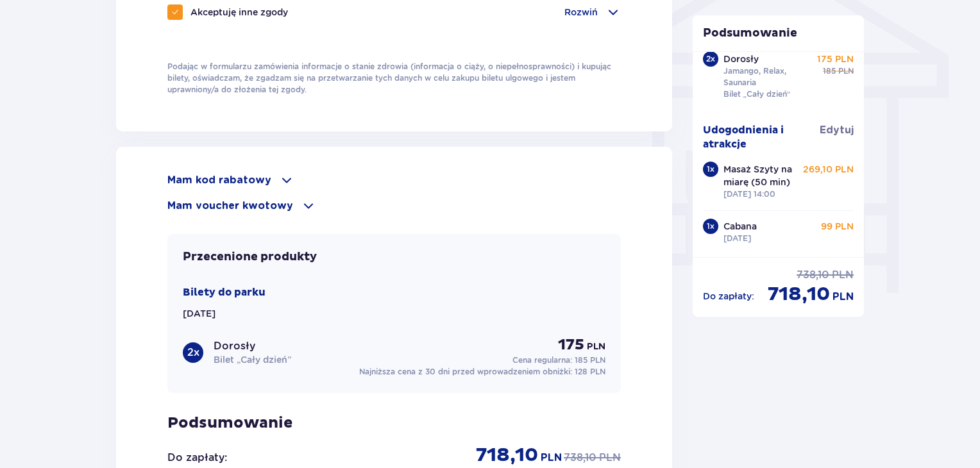
click at [273, 175] on div "Mam kod rabatowy" at bounding box center [393, 179] width 453 height 15
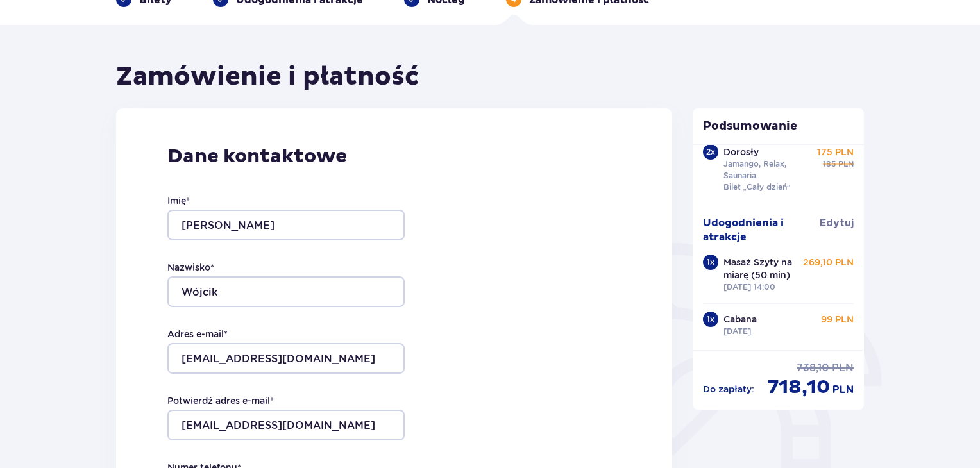
scroll to position [74, 0]
drag, startPoint x: 767, startPoint y: 385, endPoint x: 855, endPoint y: 381, distance: 87.9
click at [855, 381] on div "Do zapłaty : cena regularna 738,10 PLN cena po obniżce 718,10 PLN" at bounding box center [778, 375] width 172 height 49
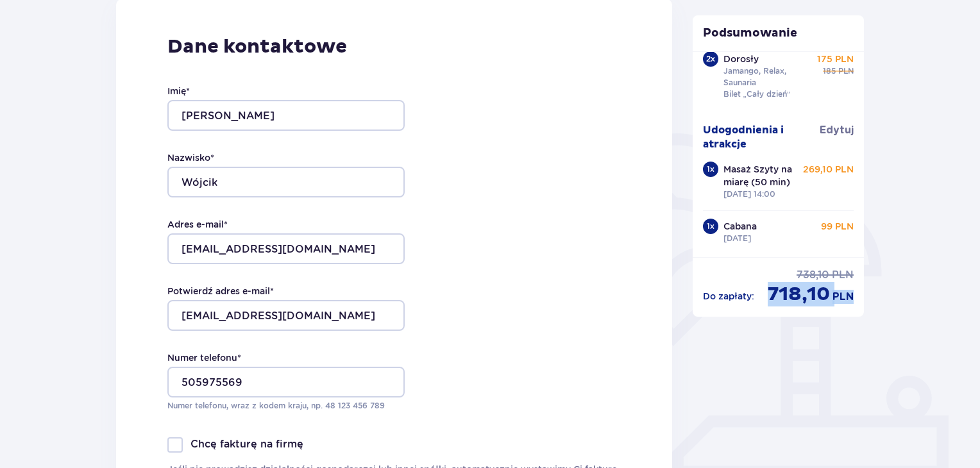
scroll to position [203, 0]
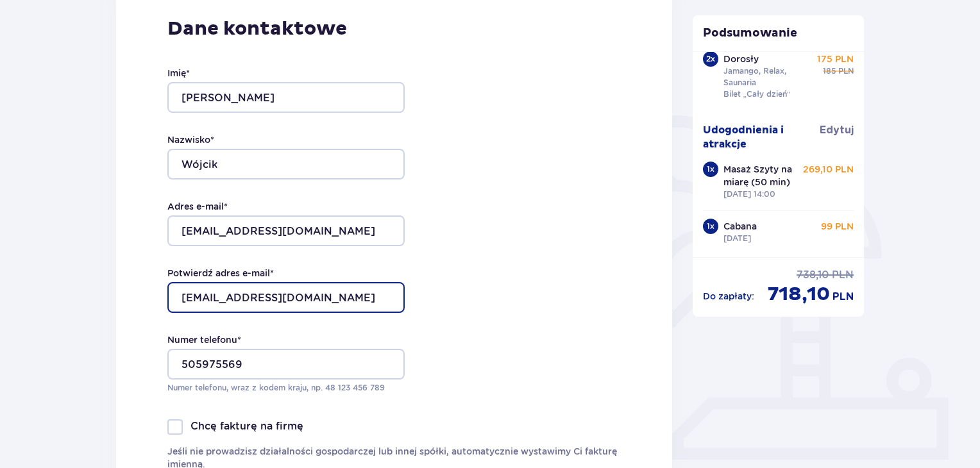
click at [187, 296] on input "Seismica@gmail.com" at bounding box center [285, 297] width 237 height 31
type input "seismica@gmail.com"
click at [500, 277] on div "Dane kontaktowe Imię * Monika Nazwisko * Wójcik Adres e-mail * seismica@gmail.c…" at bounding box center [394, 253] width 556 height 544
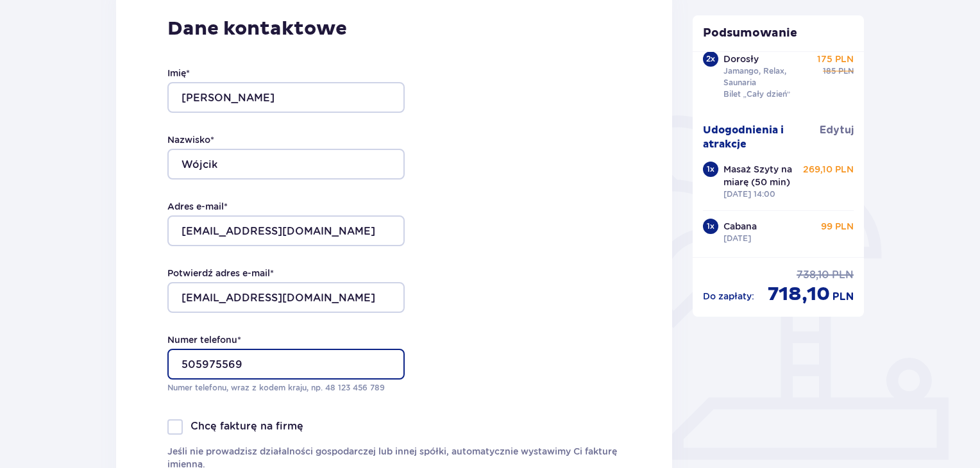
click at [182, 363] on input "505975569" at bounding box center [285, 364] width 237 height 31
type input "48505975569"
click at [553, 326] on div "Dane kontaktowe Imię * Monika Nazwisko * Wójcik Adres e-mail * seismica@gmail.c…" at bounding box center [394, 253] width 556 height 544
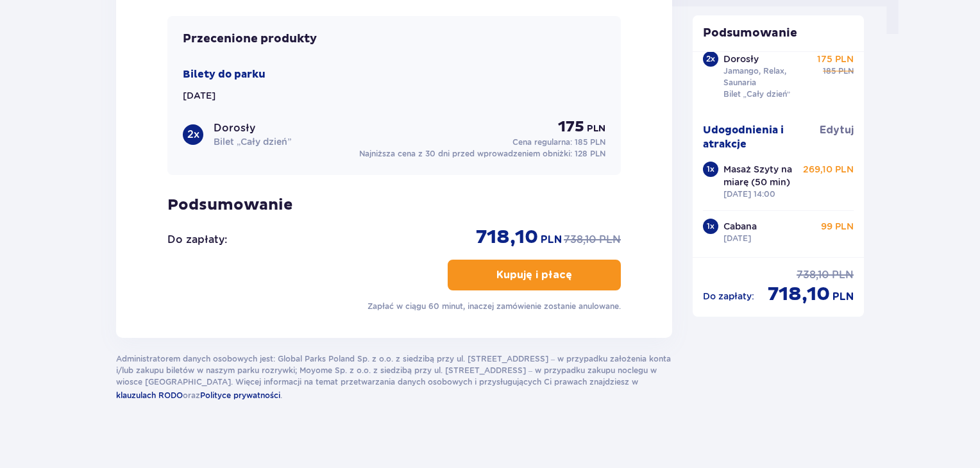
scroll to position [1357, 0]
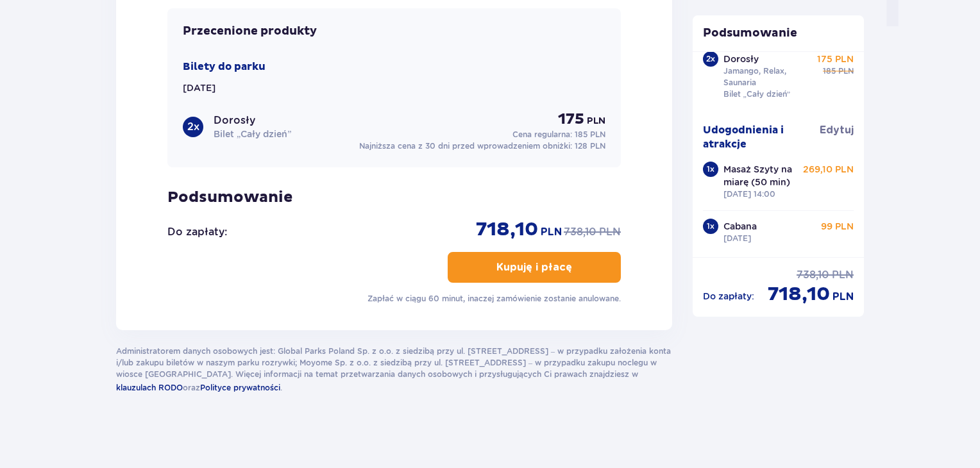
click at [542, 254] on button "Kupuję i płacę" at bounding box center [534, 267] width 173 height 31
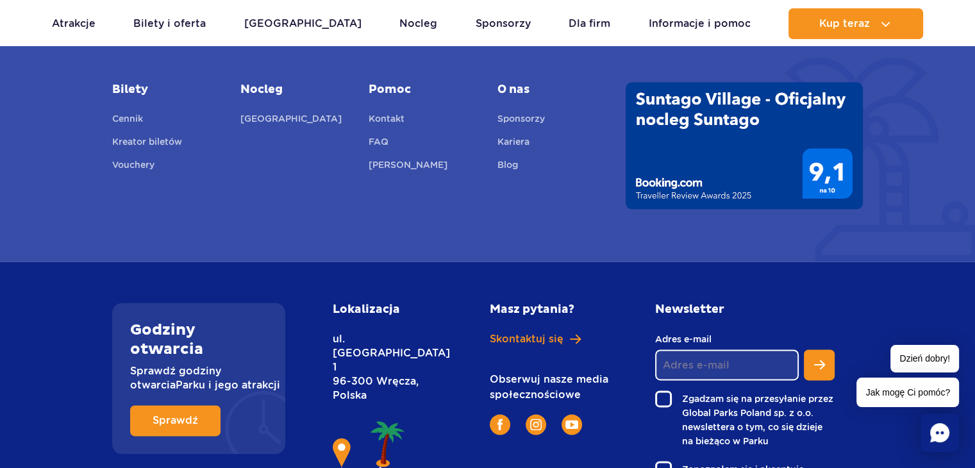
scroll to position [1539, 0]
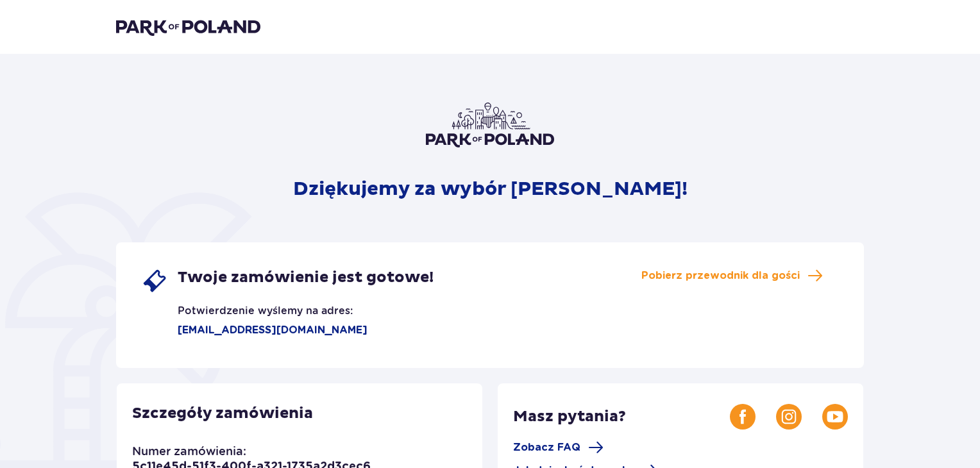
click at [182, 26] on img at bounding box center [188, 27] width 144 height 18
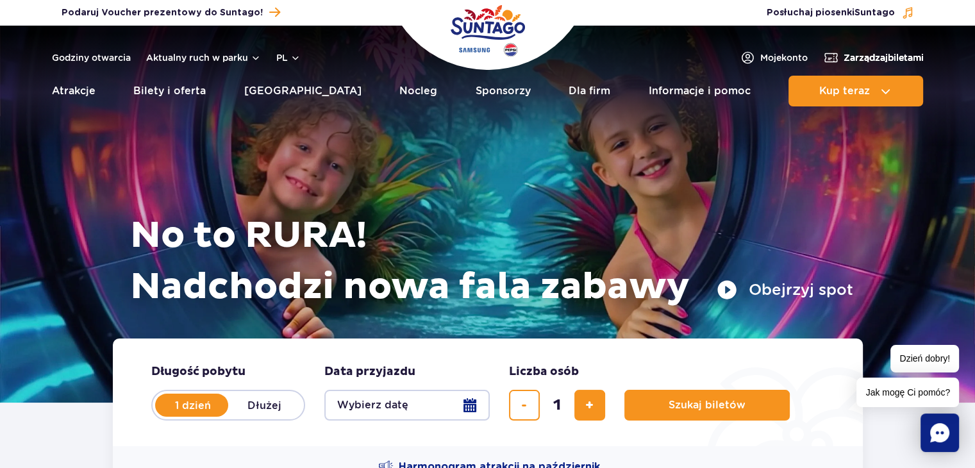
click at [869, 55] on span "Zarządzaj biletami" at bounding box center [884, 57] width 80 height 13
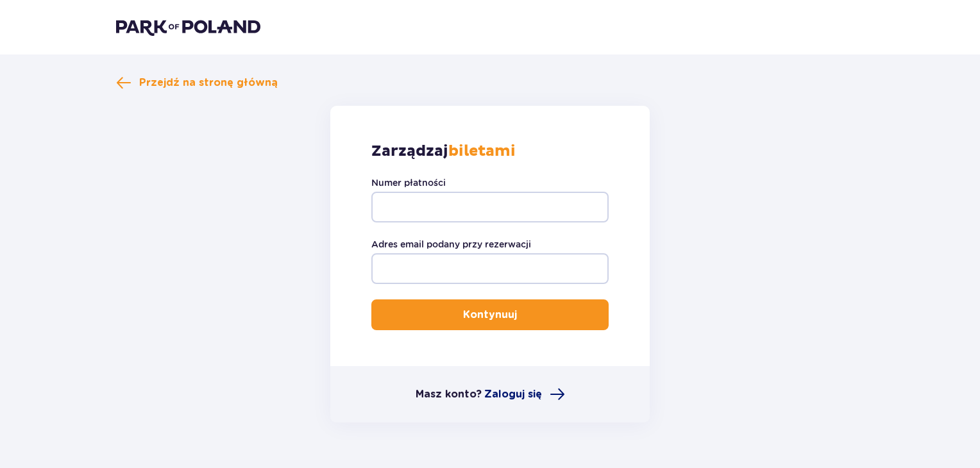
click at [502, 393] on span "Zaloguj się" at bounding box center [513, 394] width 58 height 14
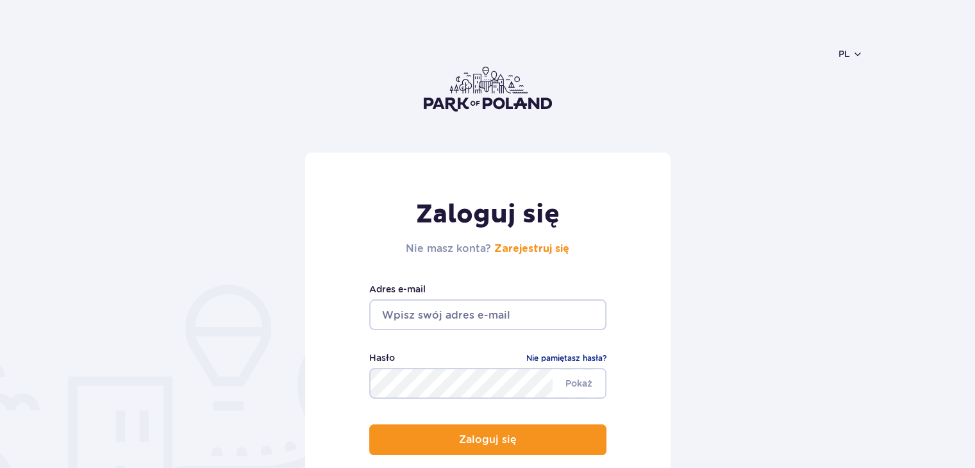
click at [506, 314] on input "email" at bounding box center [487, 314] width 237 height 31
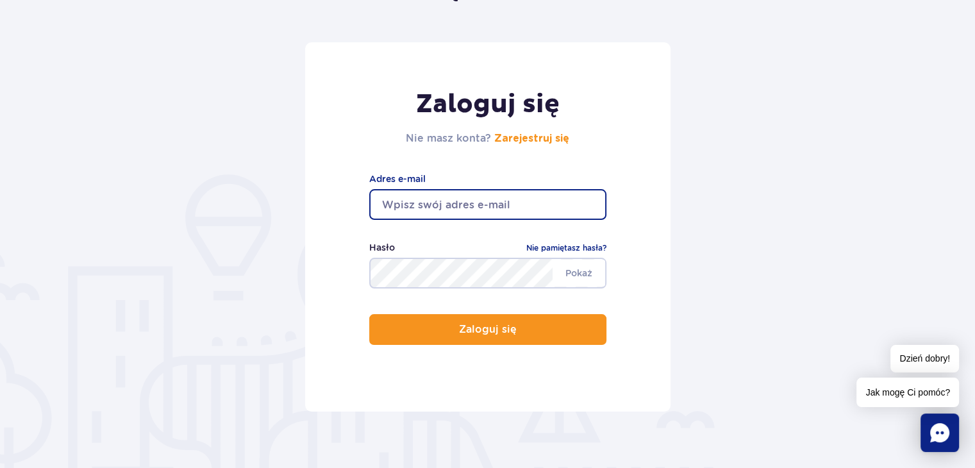
scroll to position [128, 0]
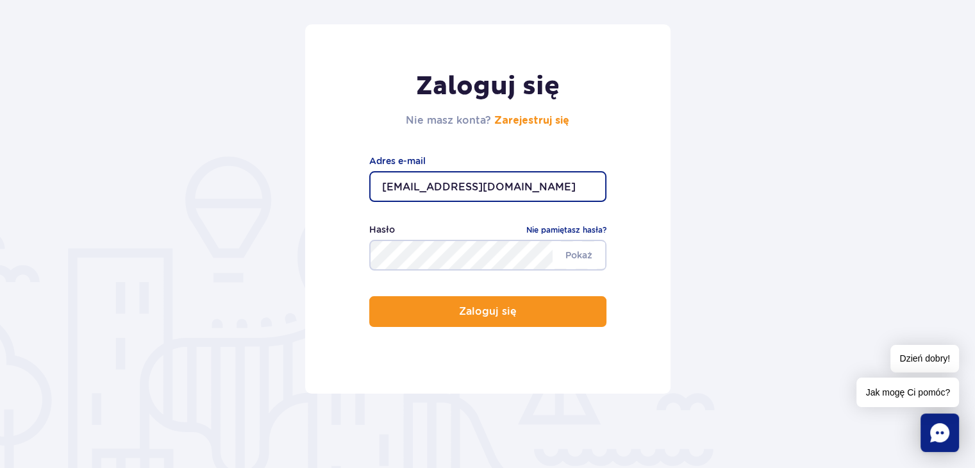
type input "seismica@gmail.com"
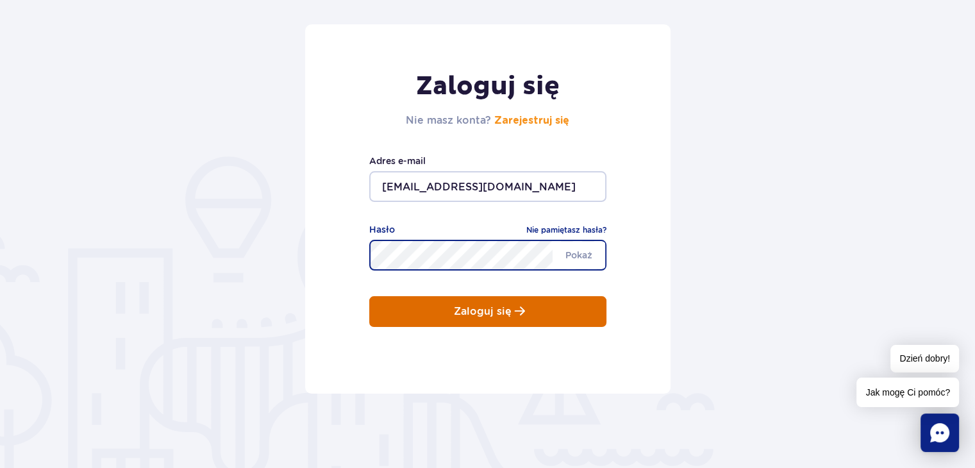
click at [505, 305] on button "Zaloguj się" at bounding box center [487, 311] width 237 height 31
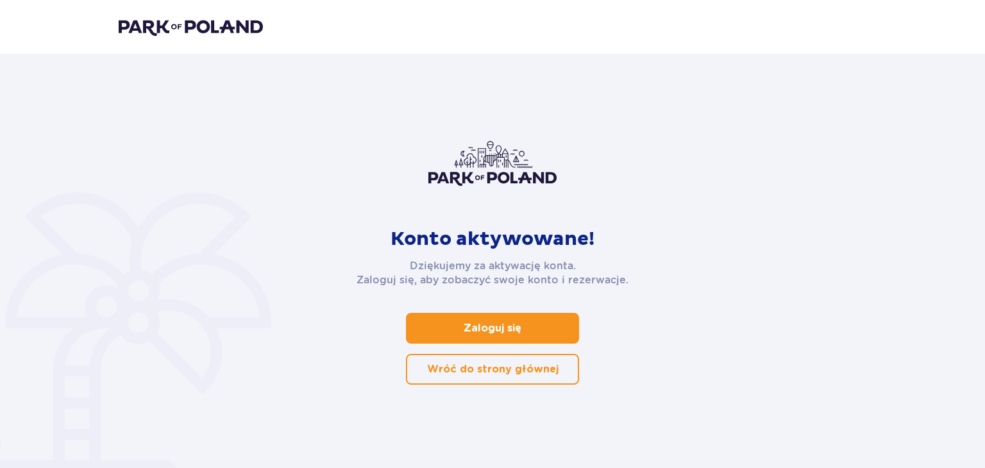
click at [488, 323] on p "Zaloguj się" at bounding box center [493, 328] width 58 height 14
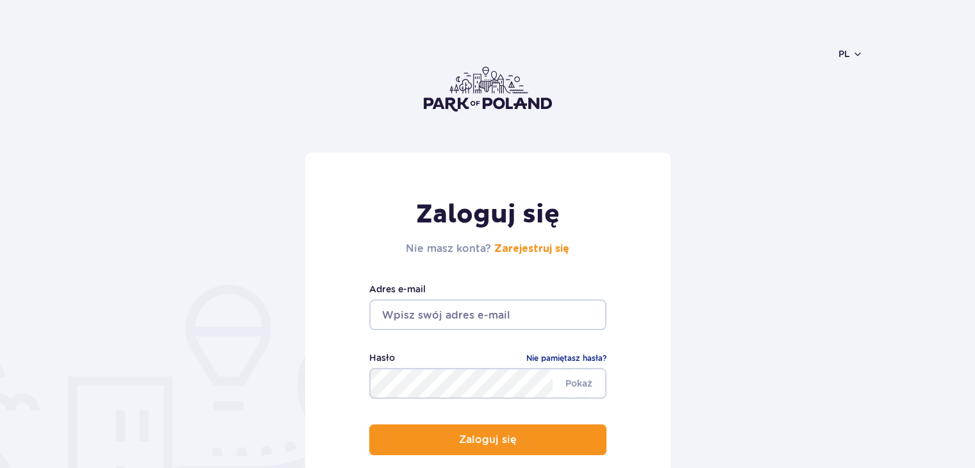
click at [479, 315] on input "email" at bounding box center [487, 314] width 237 height 31
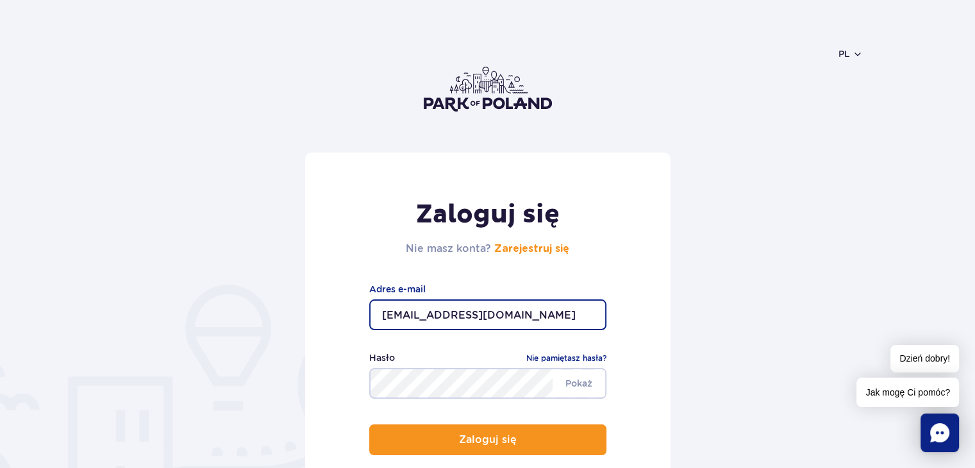
type input "seismica@gmail.com"
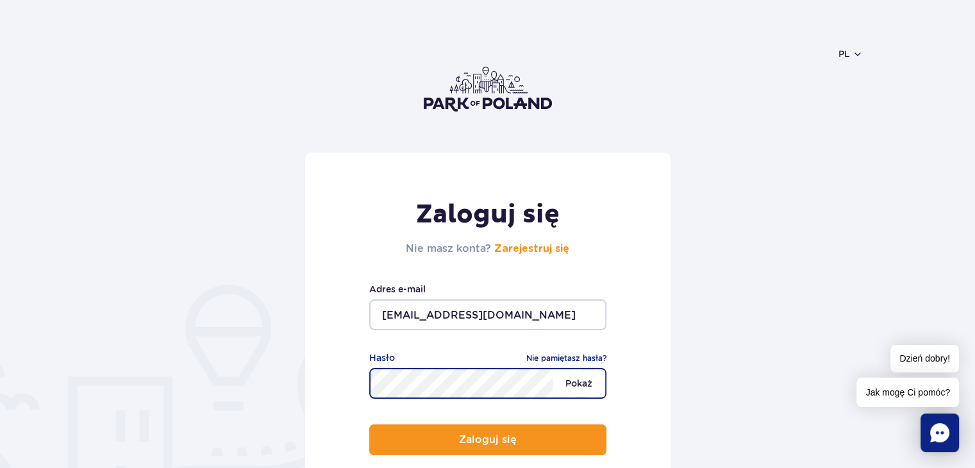
click at [575, 381] on span "Pokaż" at bounding box center [579, 383] width 53 height 27
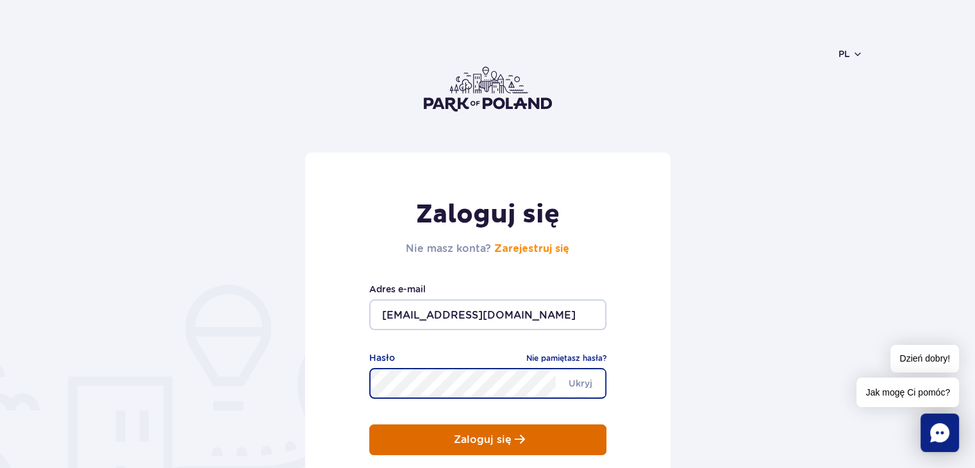
click at [490, 436] on p "Zaloguj się" at bounding box center [483, 440] width 58 height 12
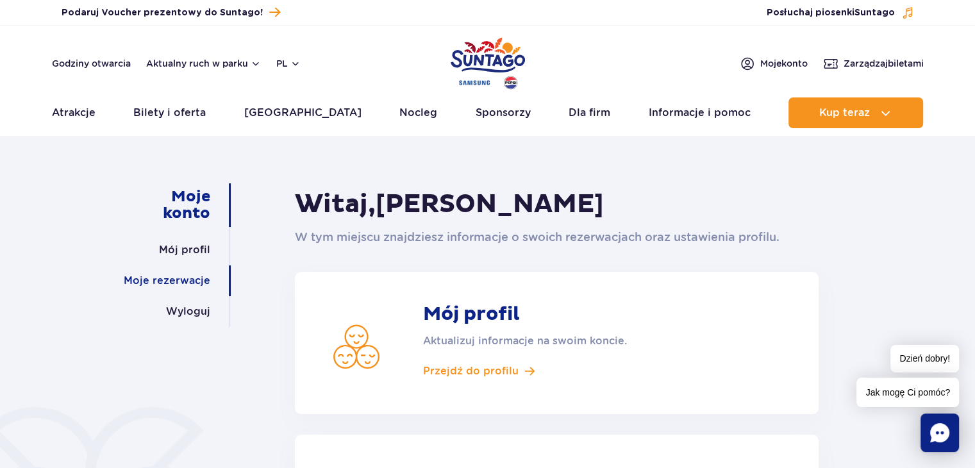
click at [188, 285] on link "Moje rezerwacje" at bounding box center [167, 280] width 87 height 31
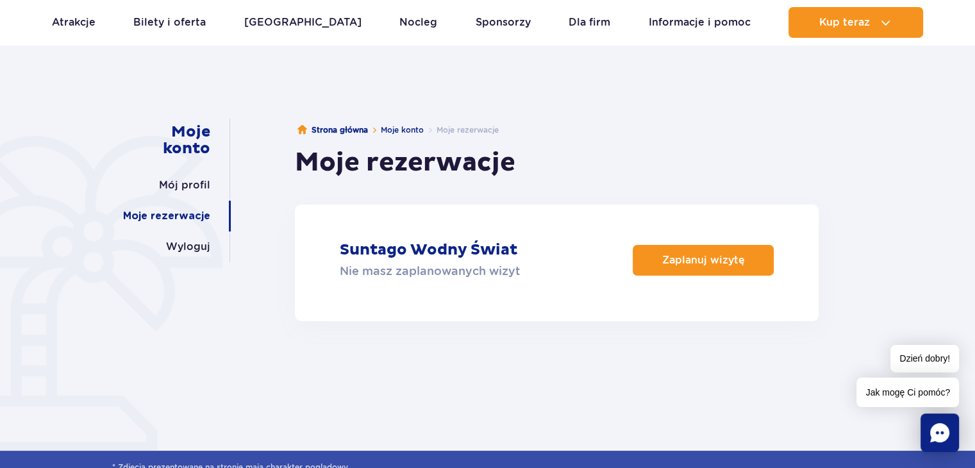
scroll to position [64, 0]
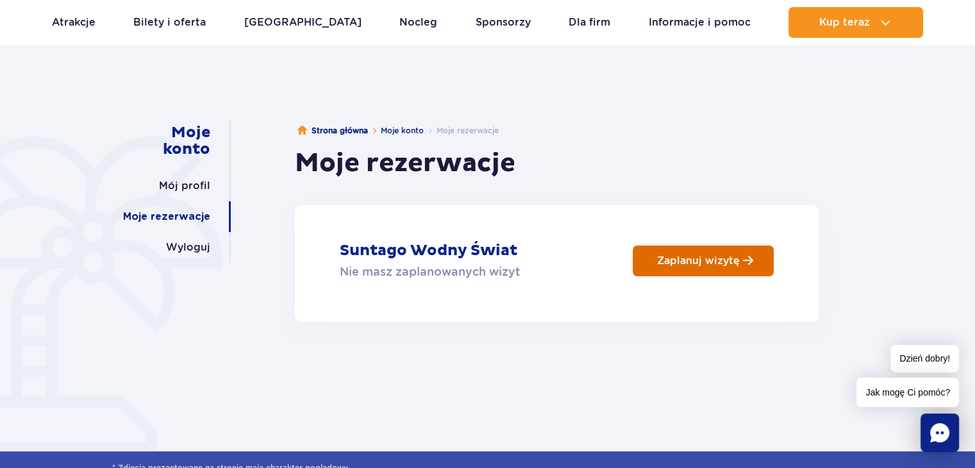
click at [718, 260] on p "Zaplanuj wizytę" at bounding box center [698, 261] width 83 height 12
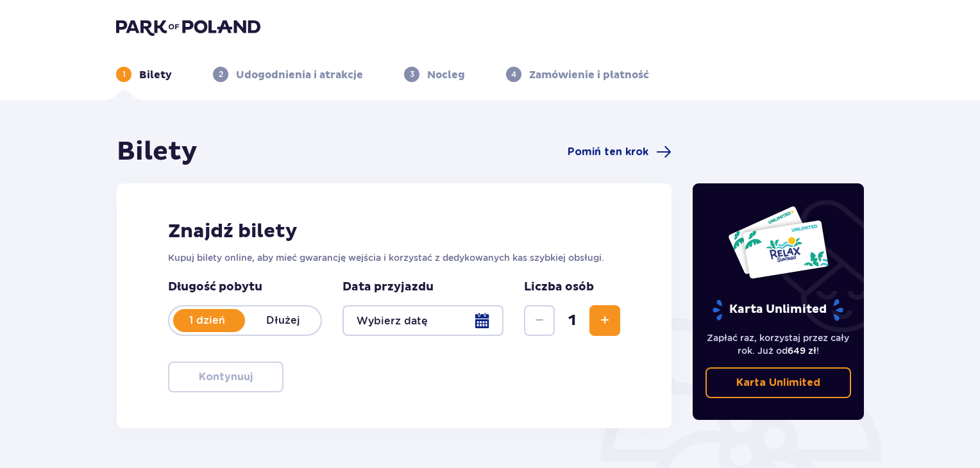
click at [159, 27] on img at bounding box center [188, 27] width 144 height 18
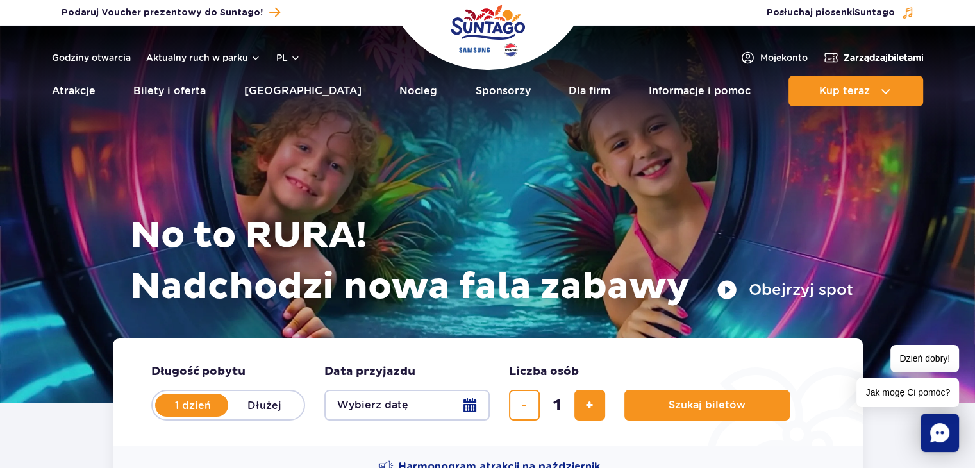
click at [874, 54] on span "Zarządzaj biletami" at bounding box center [884, 57] width 80 height 13
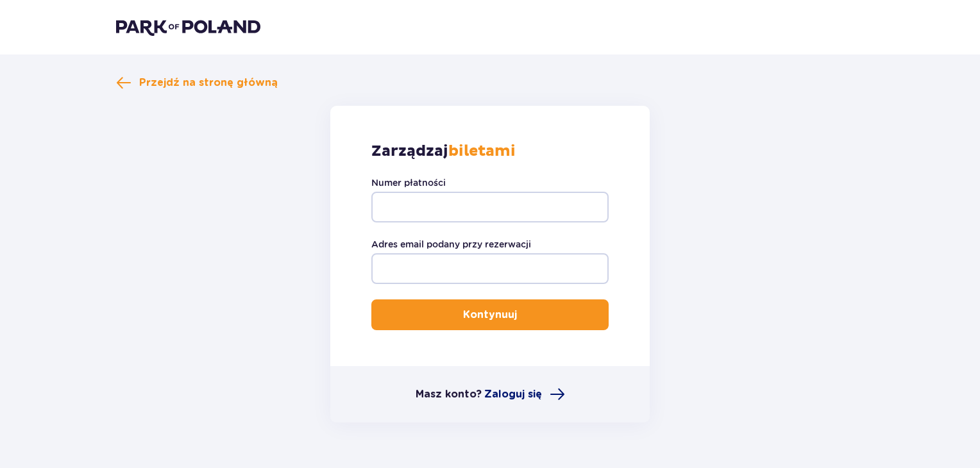
click at [517, 393] on span "Zaloguj się" at bounding box center [513, 394] width 58 height 14
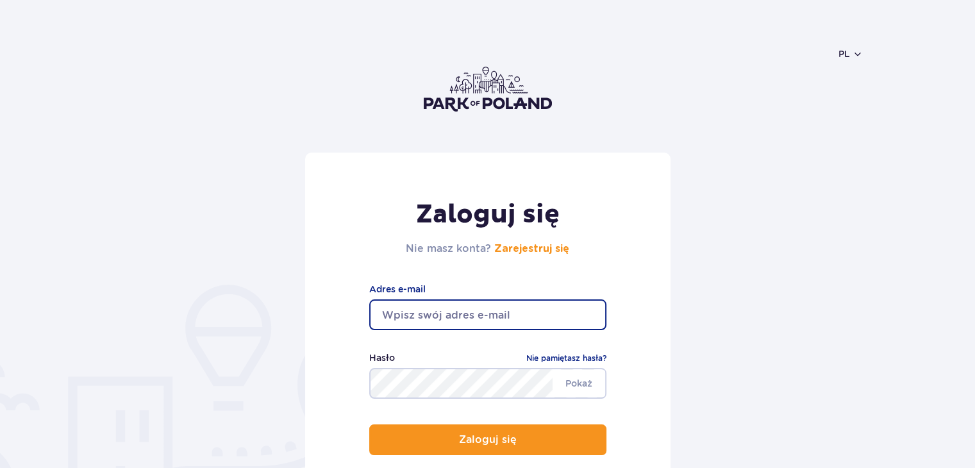
click at [474, 310] on input "email" at bounding box center [487, 314] width 237 height 31
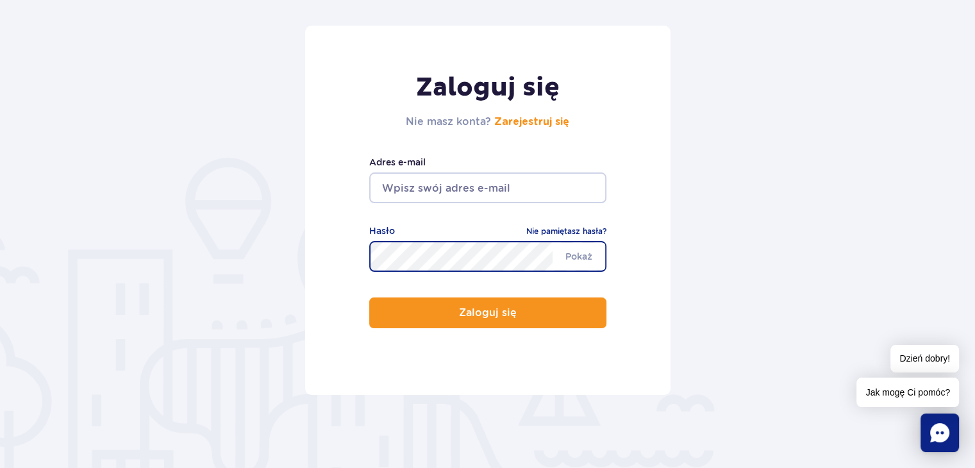
scroll to position [128, 0]
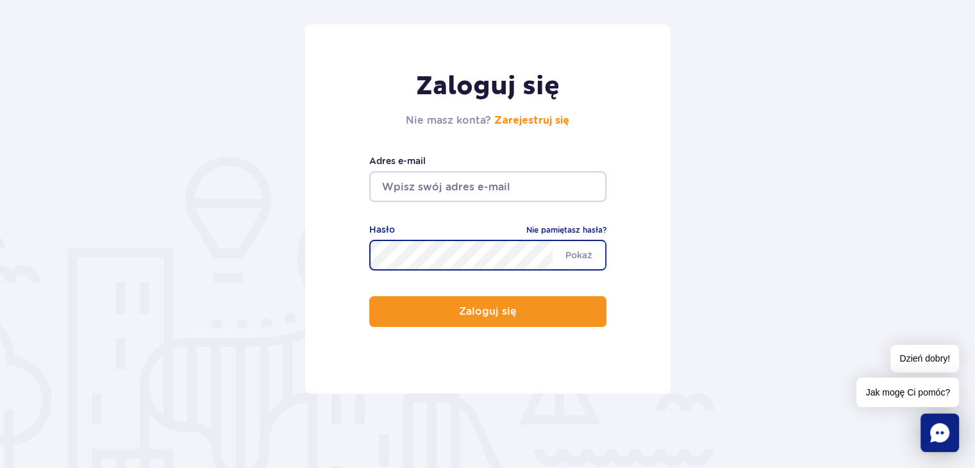
click at [472, 178] on input "email" at bounding box center [487, 186] width 237 height 31
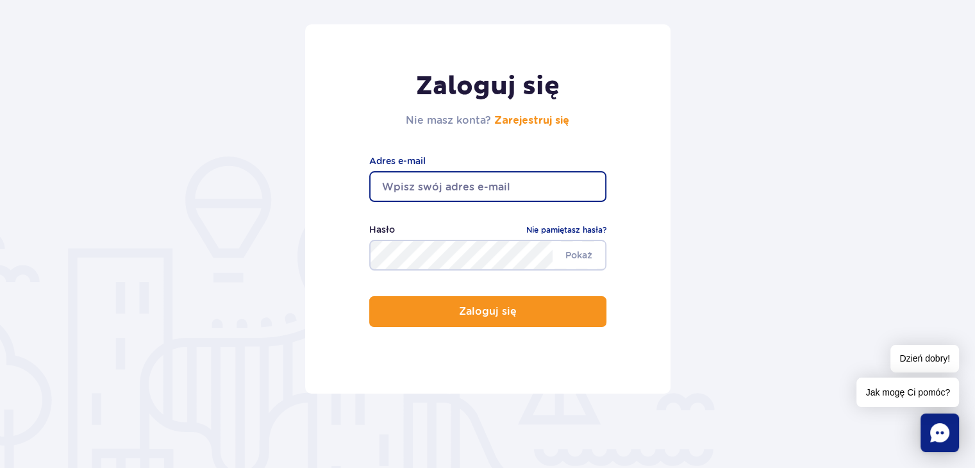
type input "S"
type input "seismica@gmail.com"
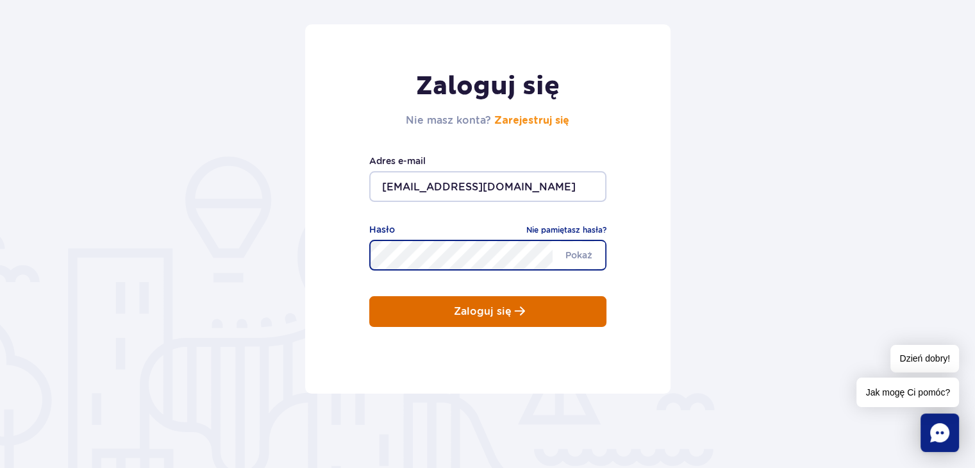
click at [488, 319] on button "Zaloguj się" at bounding box center [487, 311] width 237 height 31
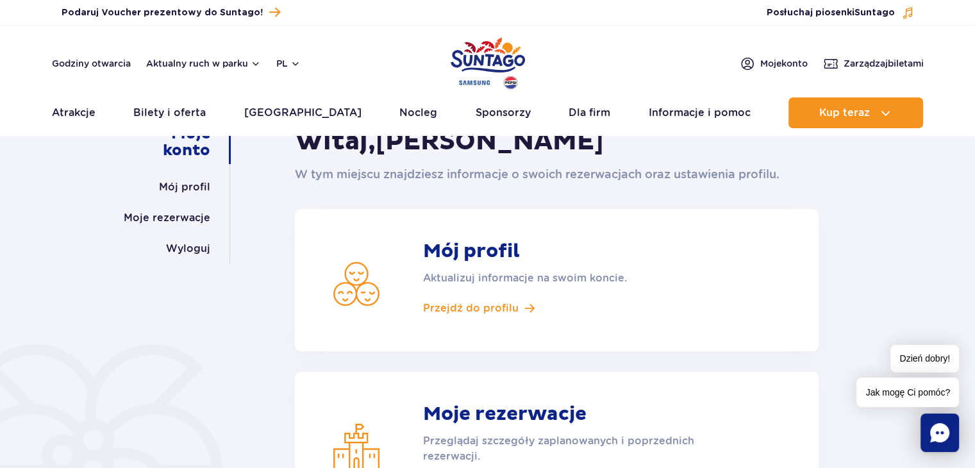
scroll to position [64, 0]
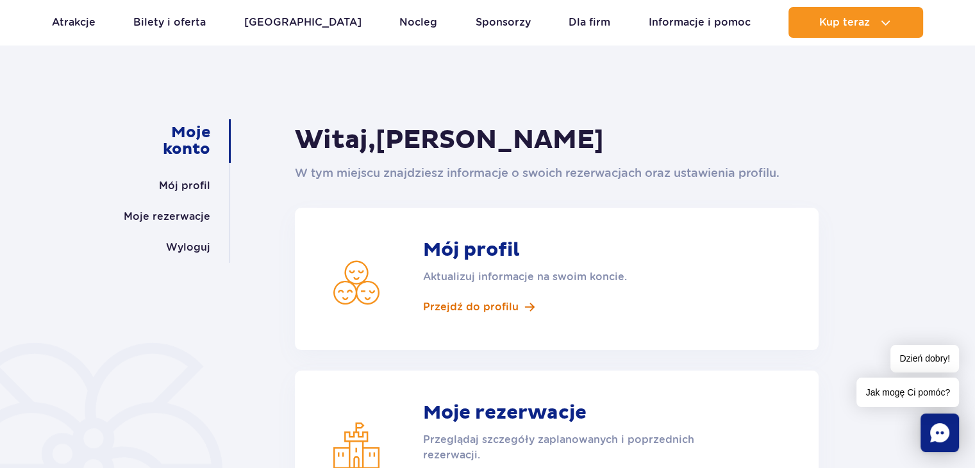
click at [487, 302] on span "Przejdź do profilu" at bounding box center [471, 307] width 96 height 14
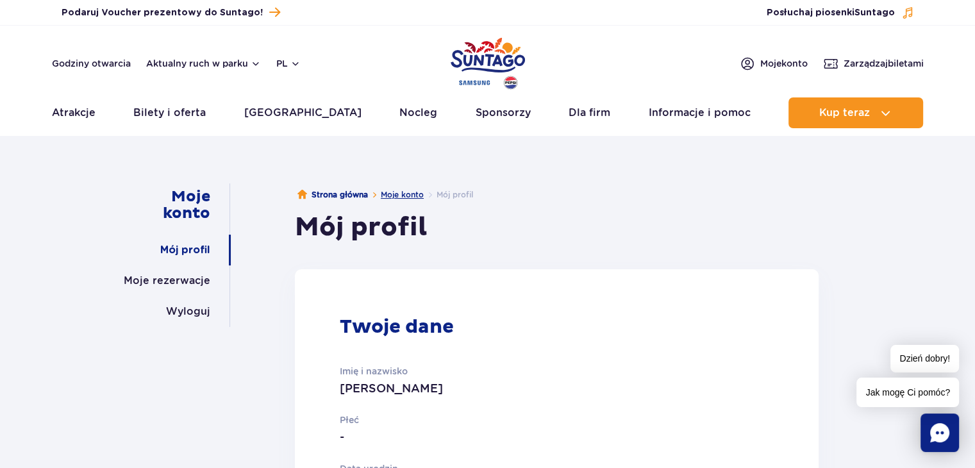
click at [397, 196] on link "Moje konto" at bounding box center [402, 195] width 43 height 10
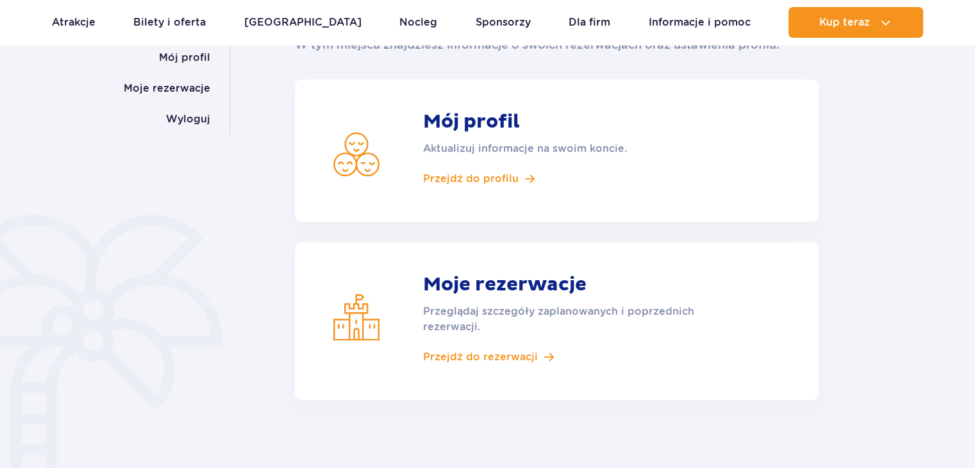
scroll to position [256, 0]
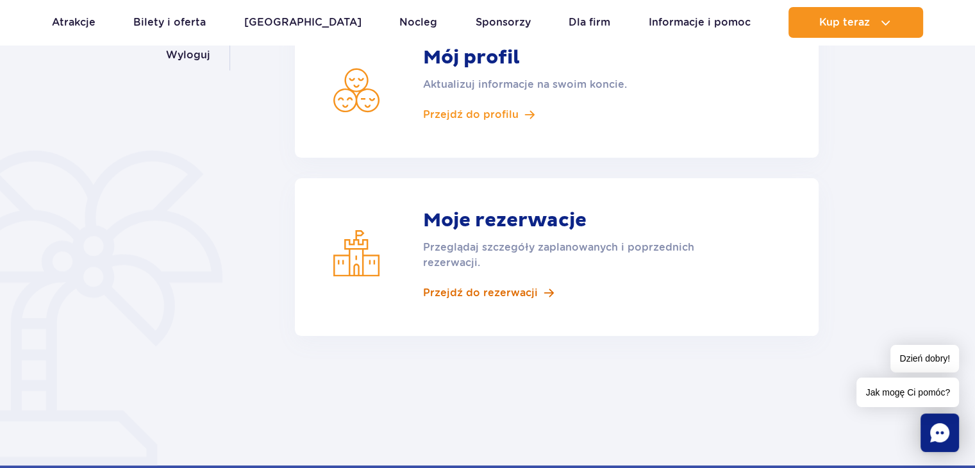
click at [501, 294] on span "Przejdź do rezerwacji" at bounding box center [480, 293] width 115 height 14
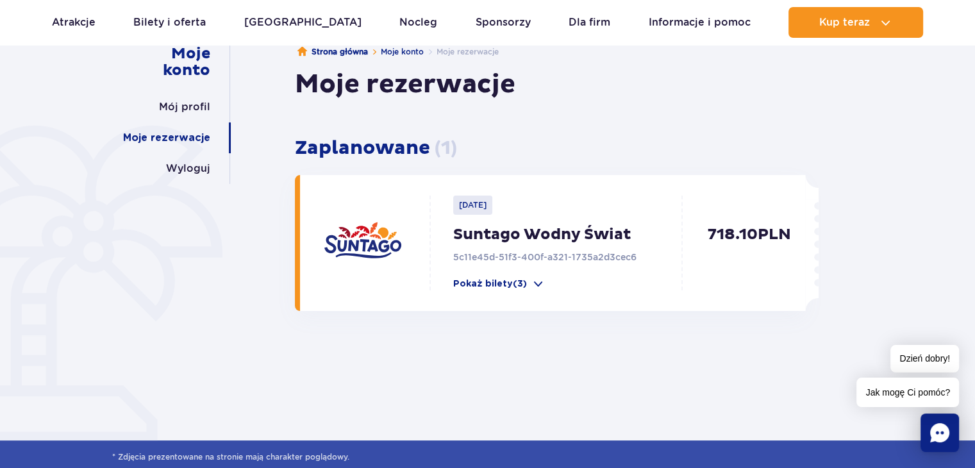
scroll to position [192, 0]
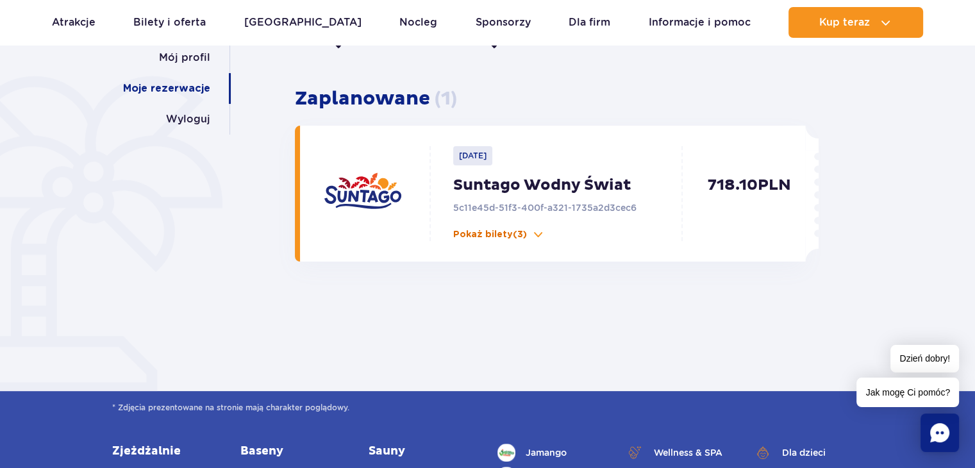
click at [539, 234] on span at bounding box center [538, 234] width 13 height 13
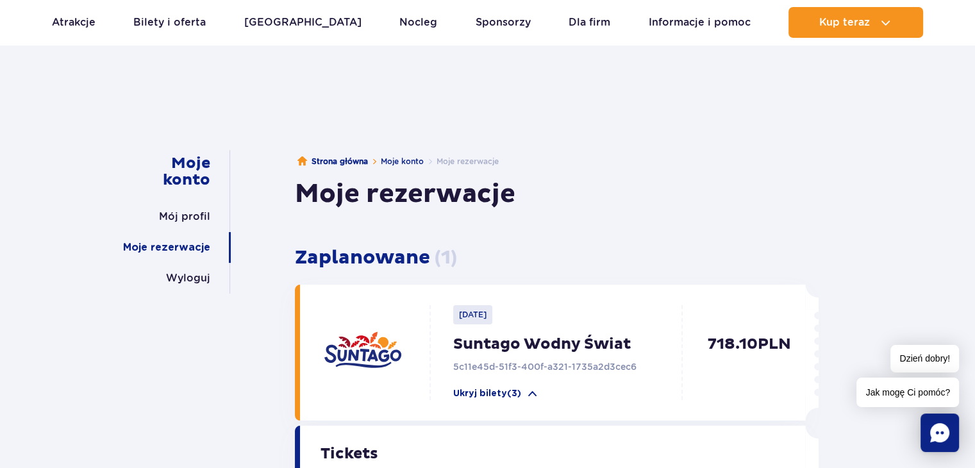
scroll to position [0, 0]
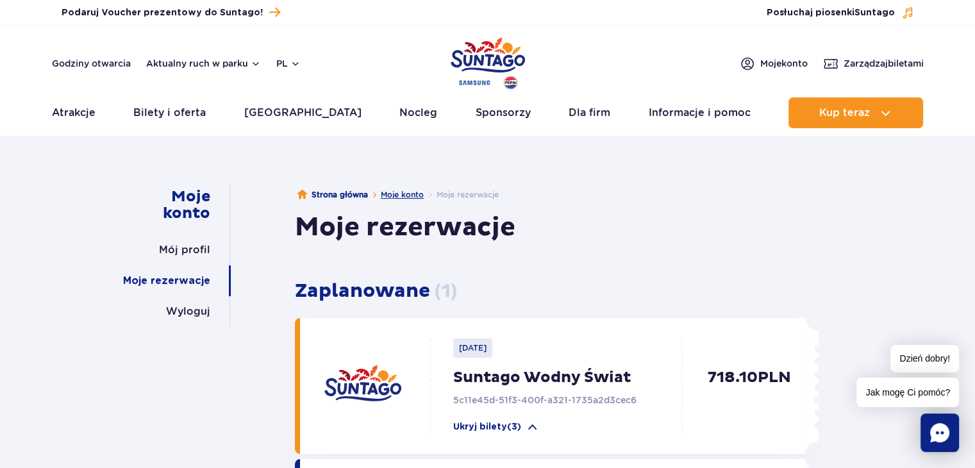
click at [391, 196] on link "Moje konto" at bounding box center [402, 195] width 43 height 10
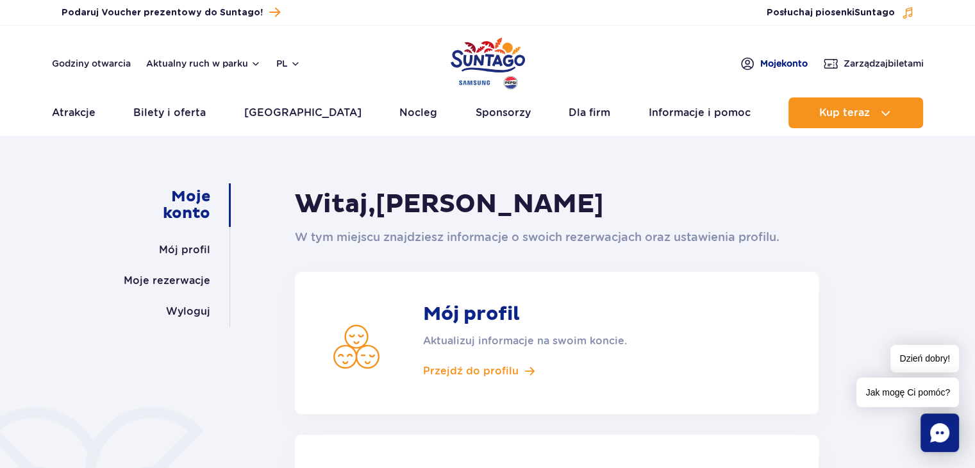
click at [750, 64] on link "Moje konto" at bounding box center [774, 63] width 68 height 15
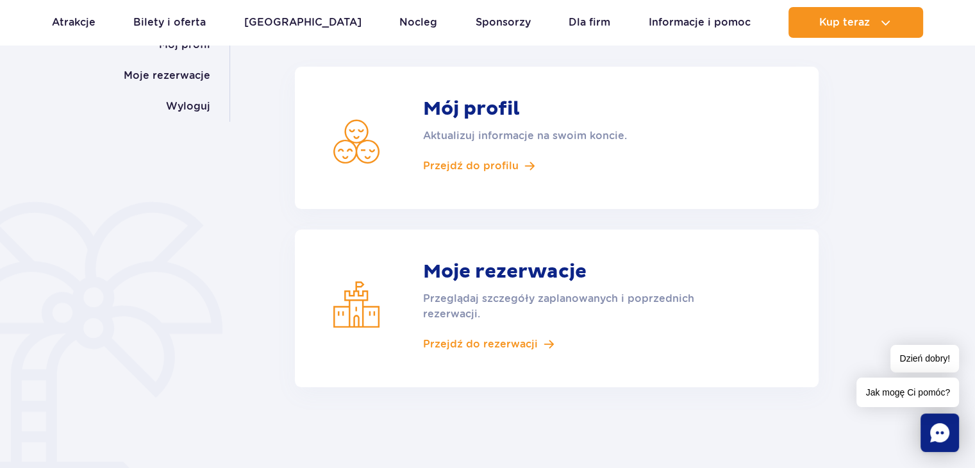
scroll to position [192, 0]
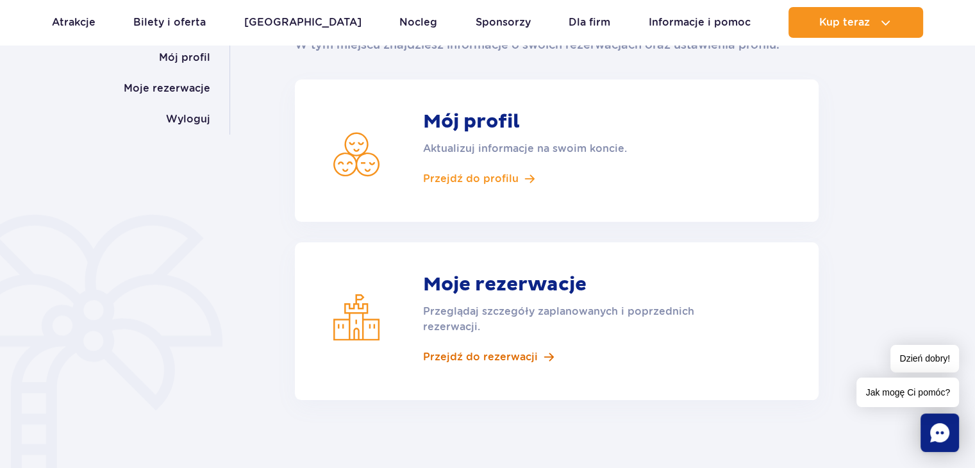
click at [478, 354] on span "Przejdź do rezerwacji" at bounding box center [480, 357] width 115 height 14
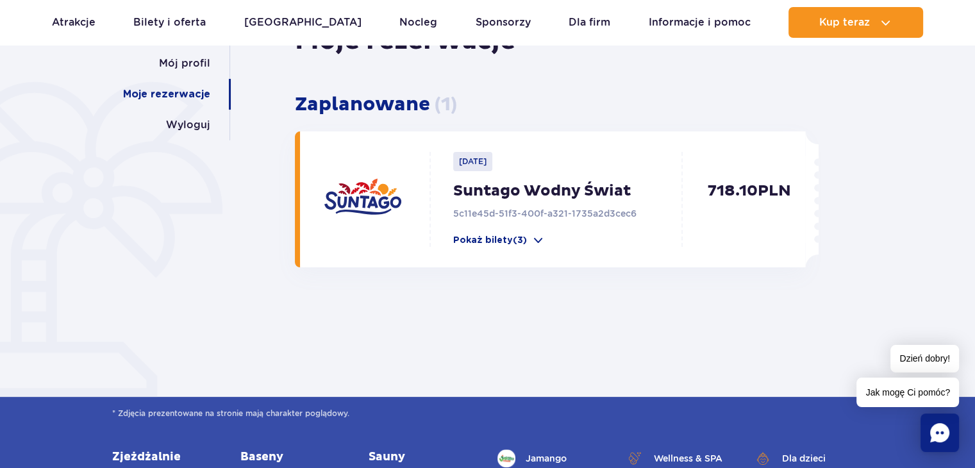
scroll to position [192, 0]
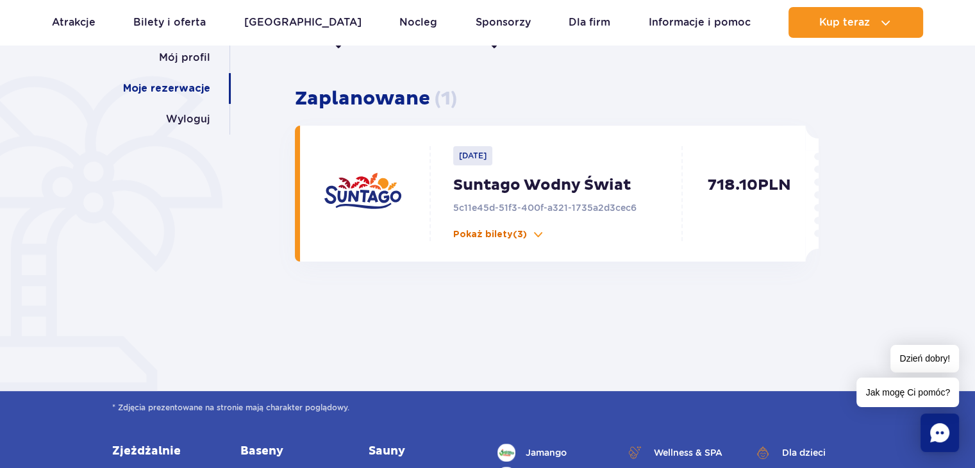
click at [526, 233] on button "Pokaż bilety (3)" at bounding box center [499, 234] width 92 height 13
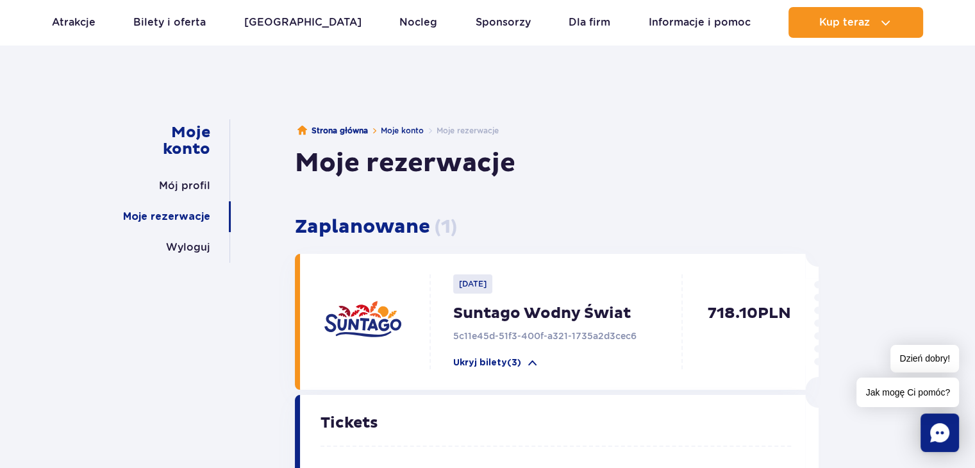
scroll to position [0, 0]
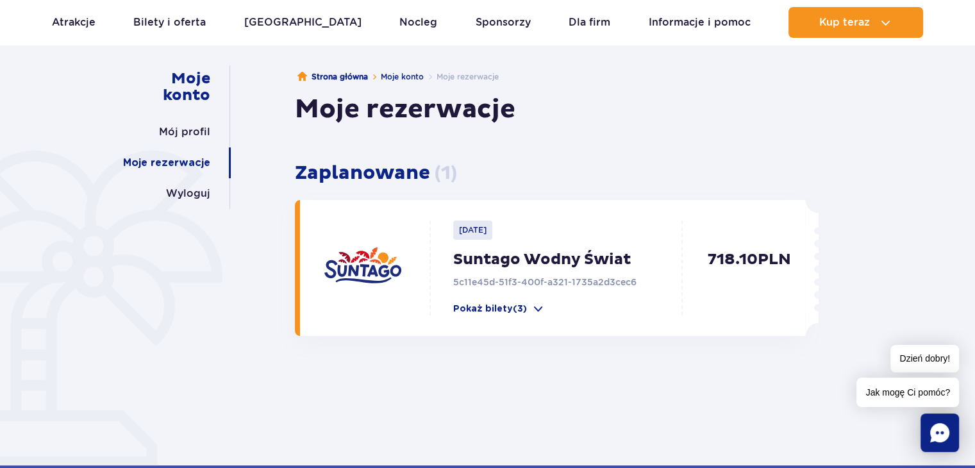
scroll to position [128, 0]
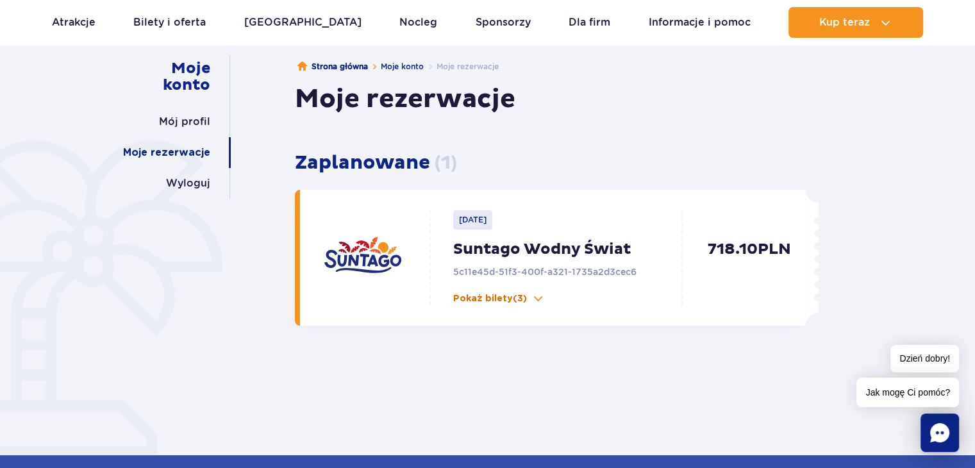
click at [532, 301] on span at bounding box center [538, 298] width 13 height 13
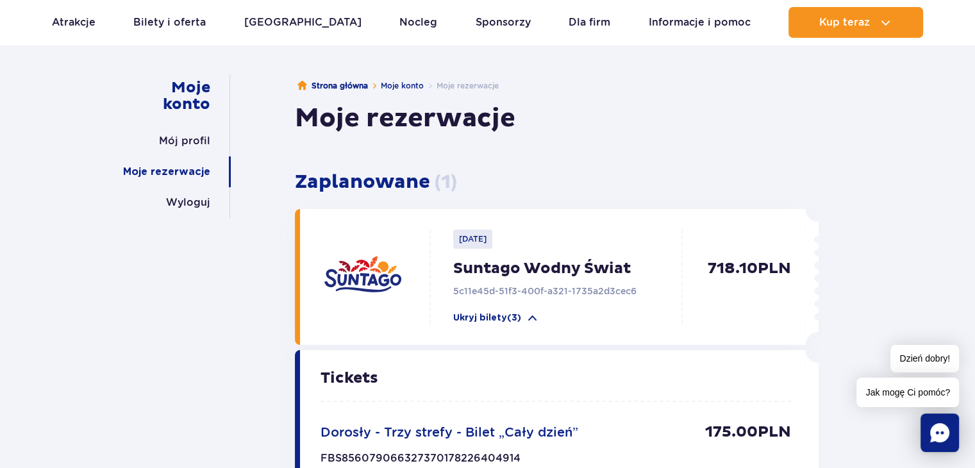
scroll to position [0, 0]
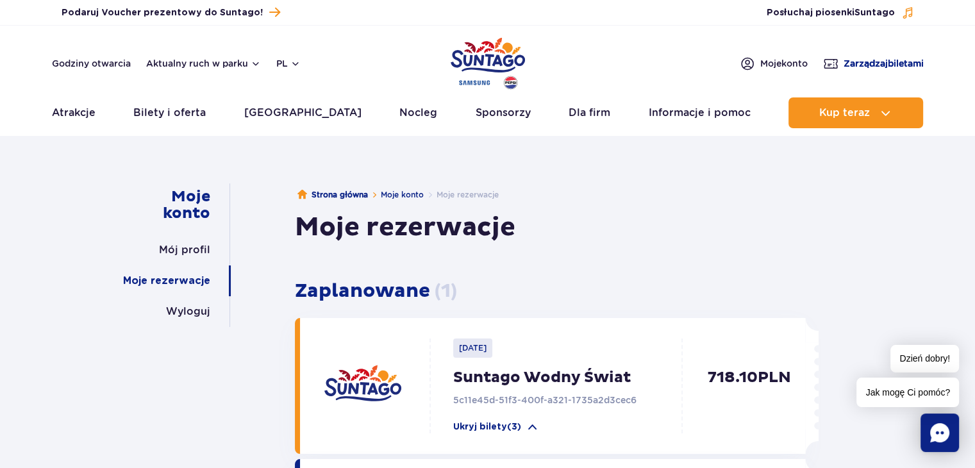
click at [889, 63] on span "Zarządzaj biletami" at bounding box center [884, 63] width 80 height 13
